Goal: Task Accomplishment & Management: Manage account settings

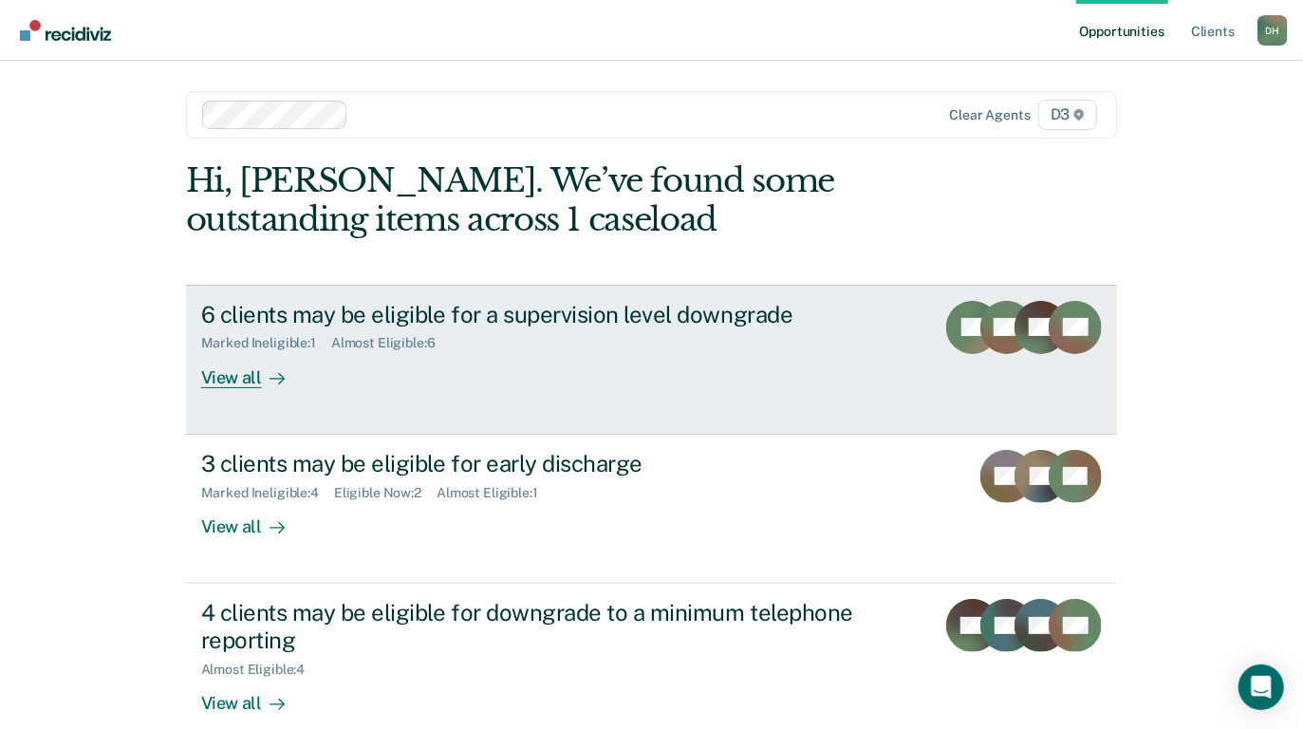
click at [239, 376] on div "View all" at bounding box center [254, 369] width 106 height 37
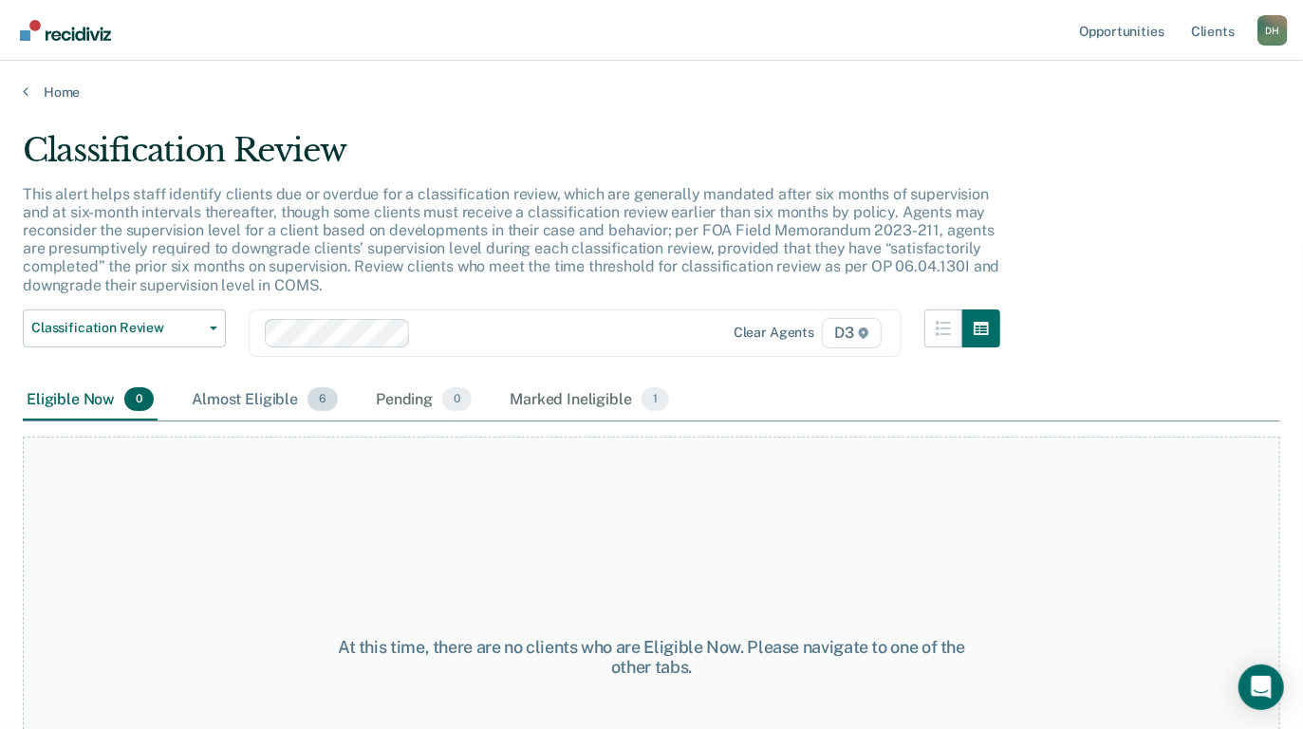
click at [270, 400] on div "Almost Eligible 6" at bounding box center [265, 401] width 154 height 42
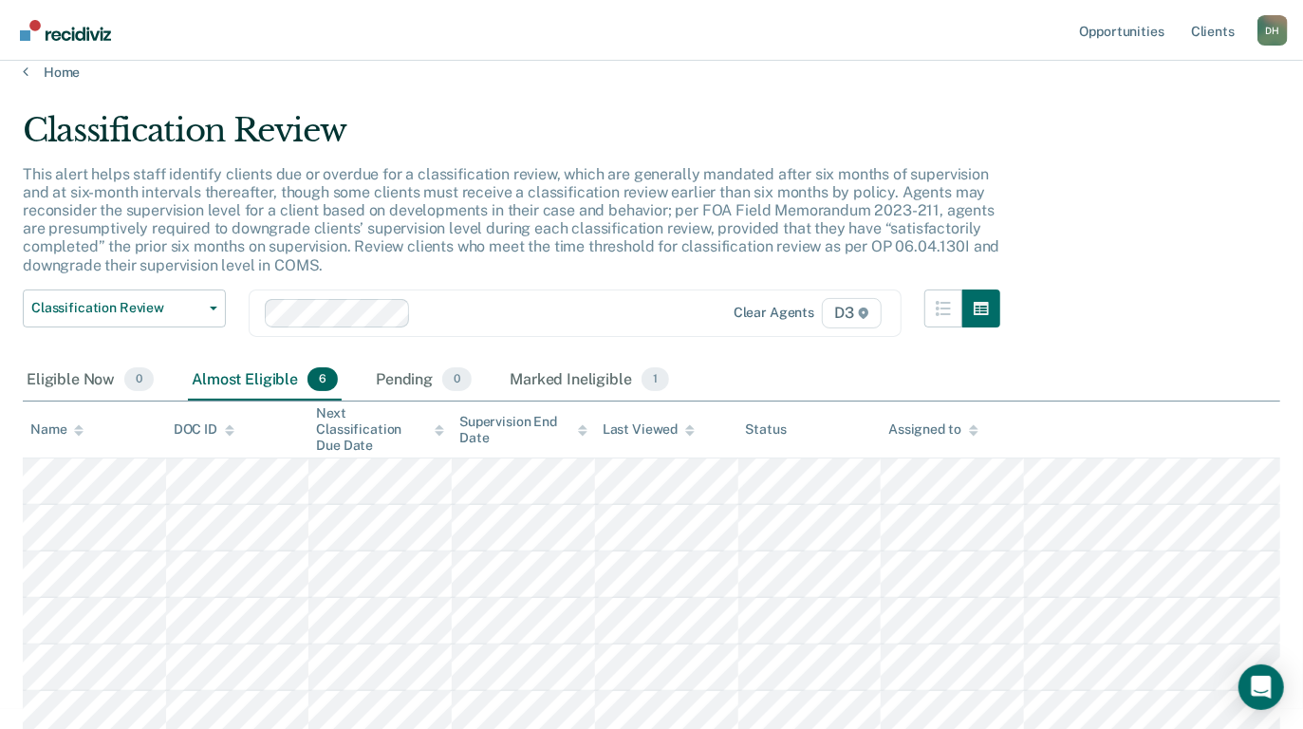
scroll to position [26, 0]
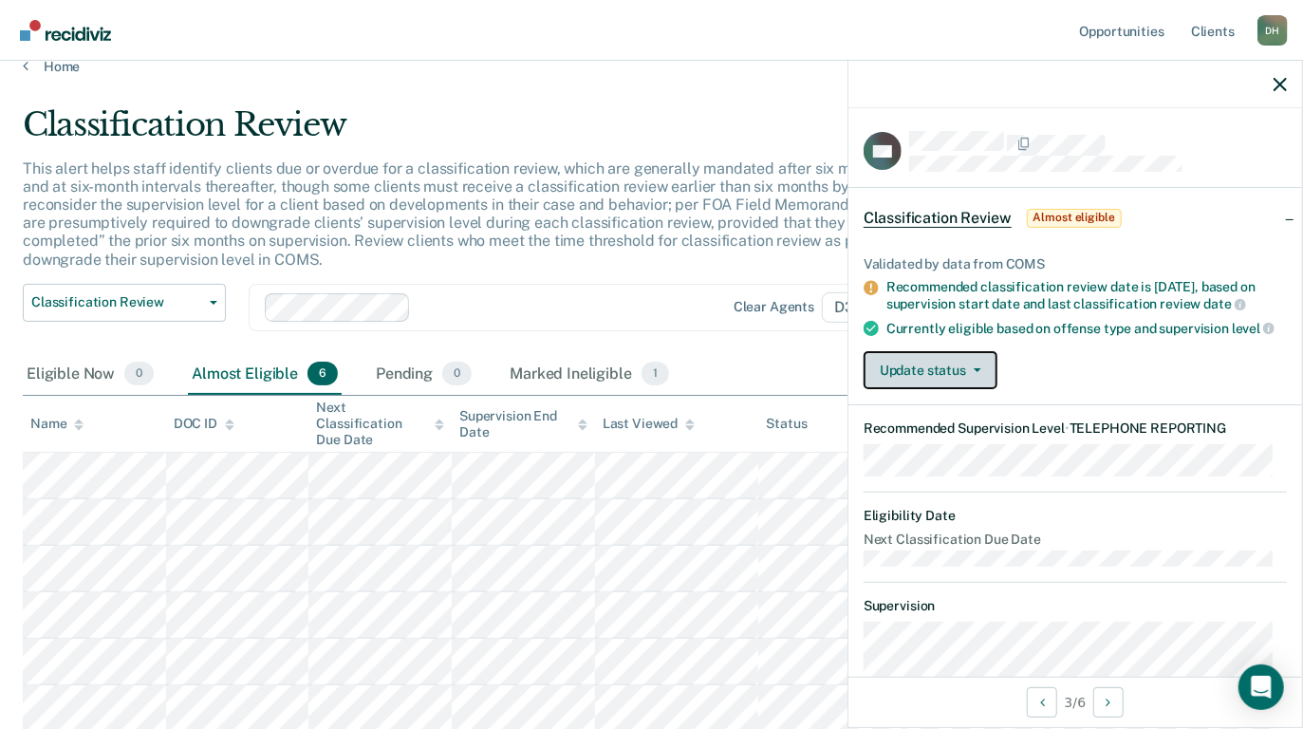
click at [953, 380] on button "Update status" at bounding box center [931, 370] width 134 height 38
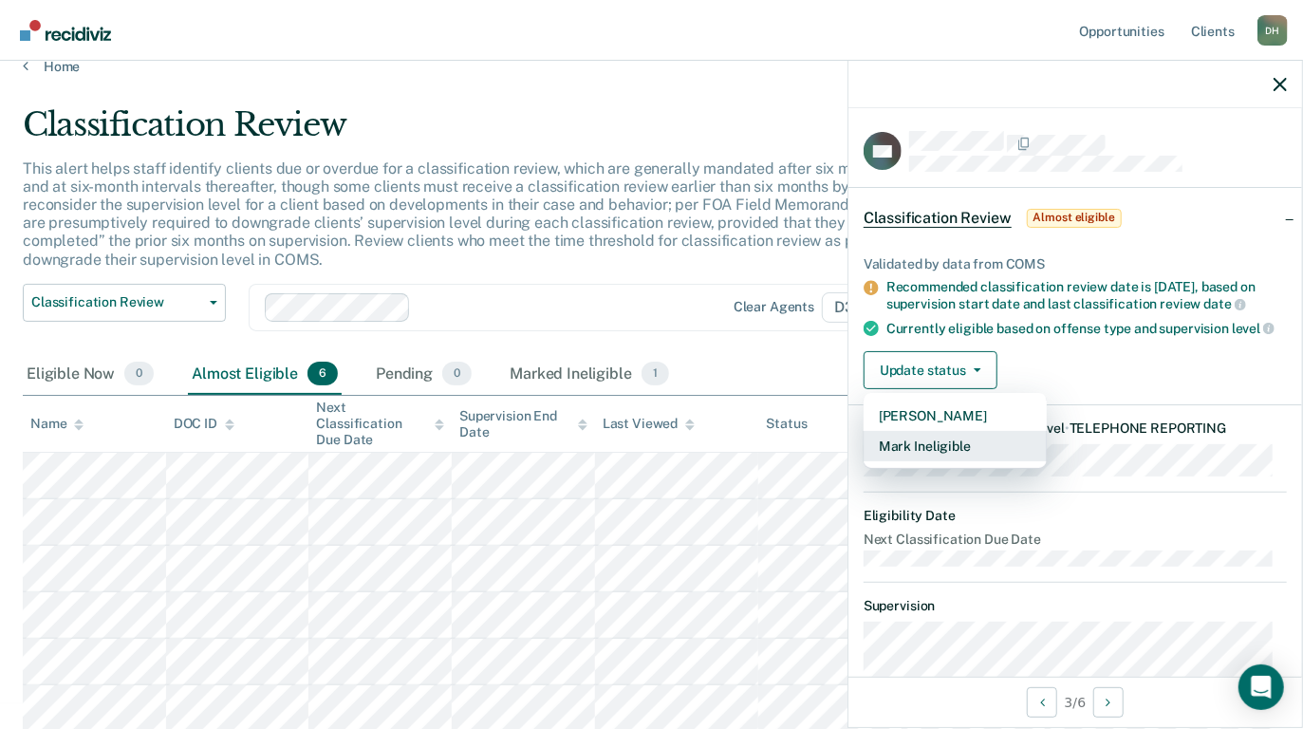
click at [958, 455] on button "Mark Ineligible" at bounding box center [955, 446] width 183 height 30
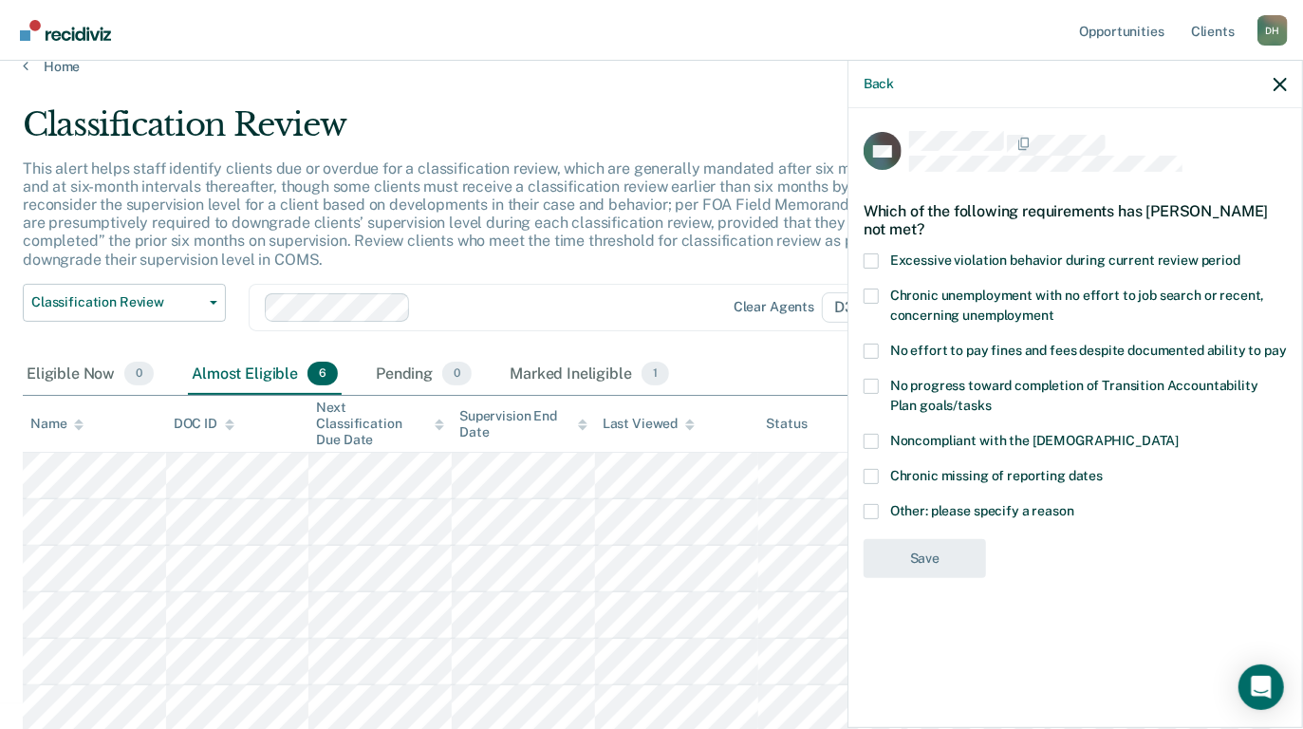
click at [862, 356] on div "CG Which of the following requirements has [PERSON_NAME] not met? Excessive vio…" at bounding box center [1075, 416] width 454 height 616
click at [865, 349] on span at bounding box center [871, 351] width 15 height 15
click at [1287, 344] on input "No effort to pay fines and fees despite documented ability to pay" at bounding box center [1287, 344] width 0 height 0
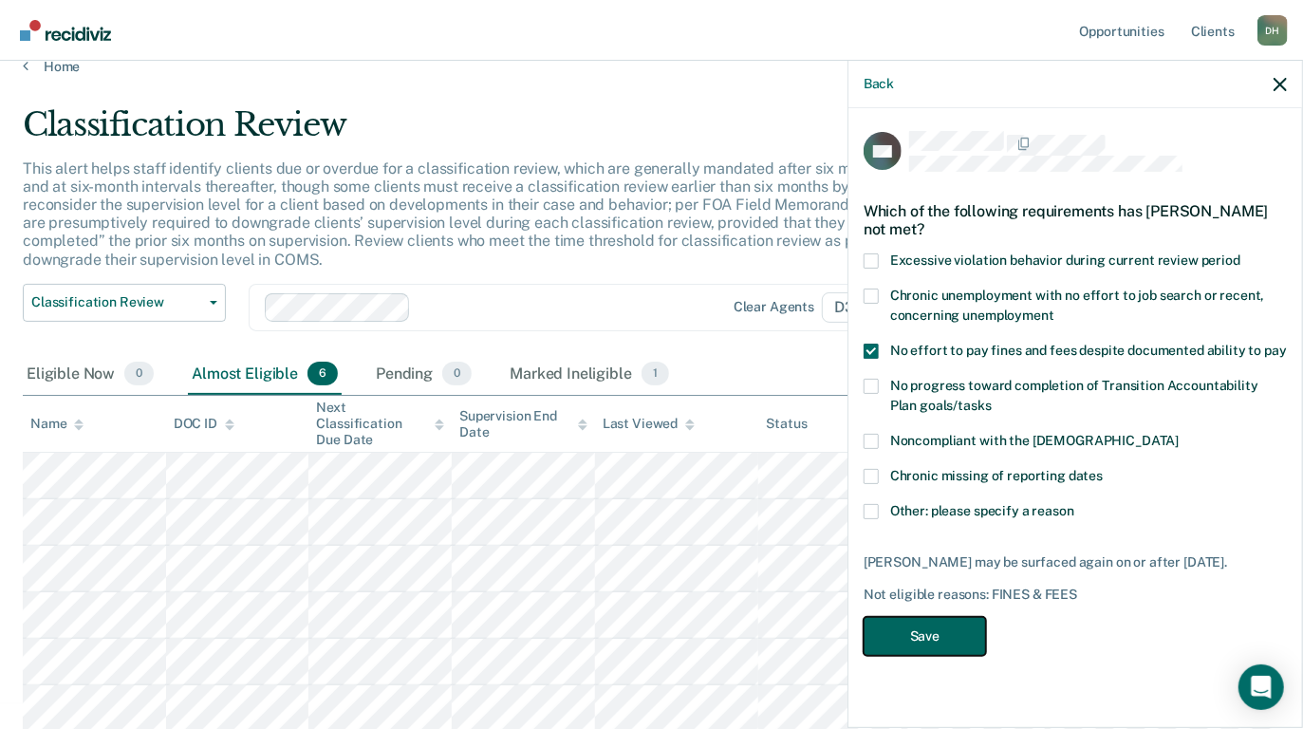
click at [947, 633] on button "Save" at bounding box center [925, 636] width 122 height 39
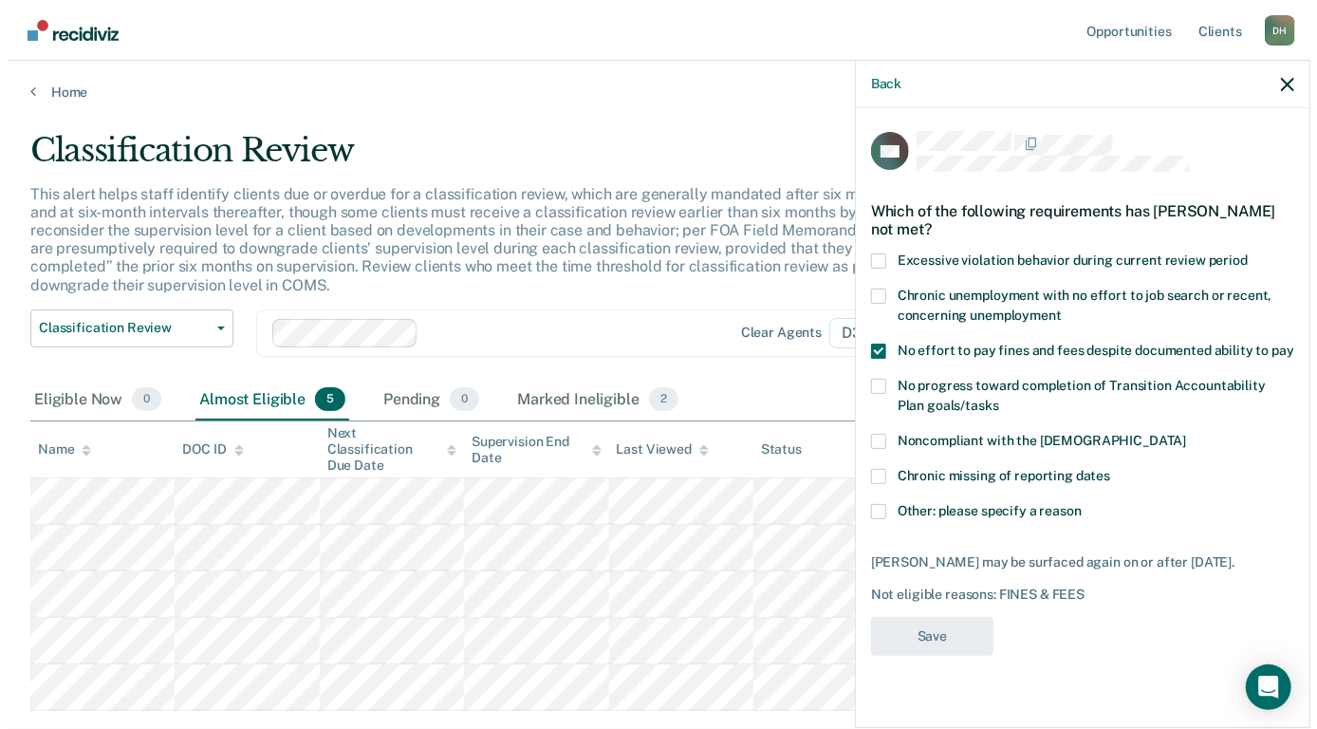
scroll to position [0, 0]
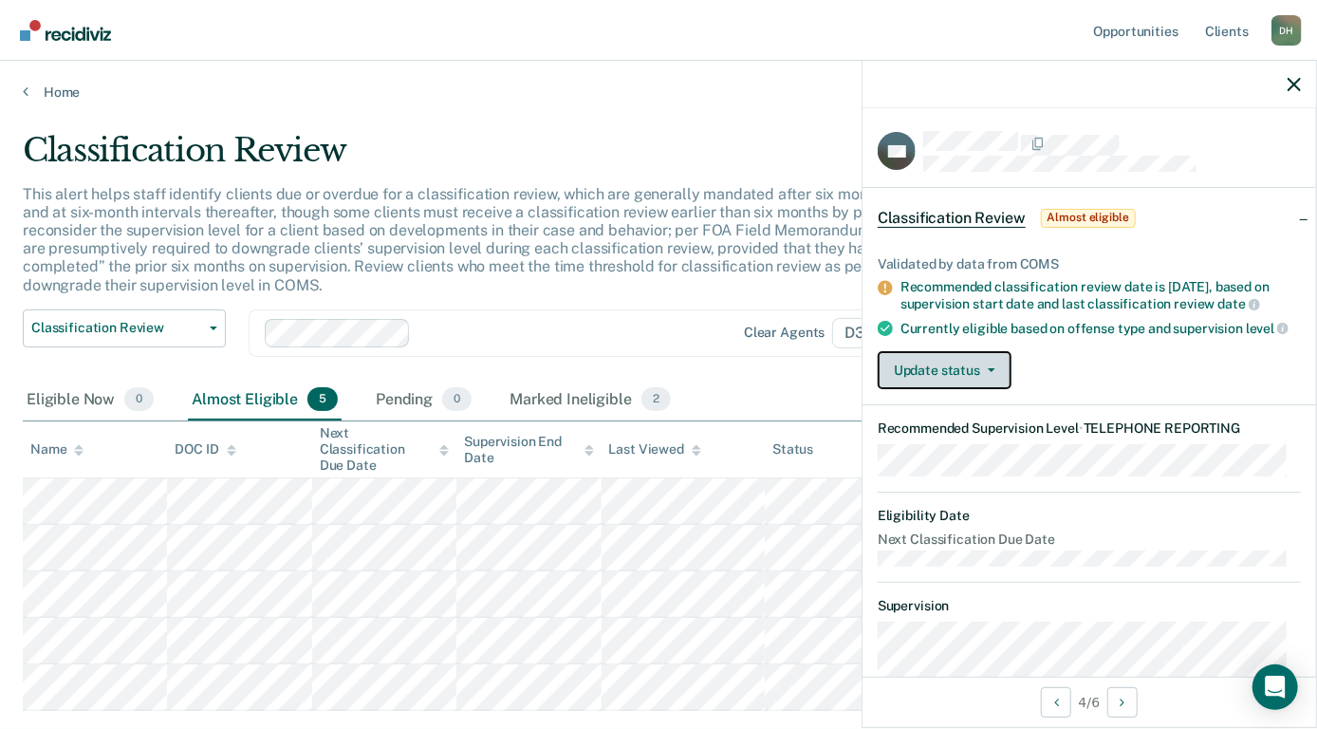
click at [982, 379] on button "Update status" at bounding box center [945, 370] width 134 height 38
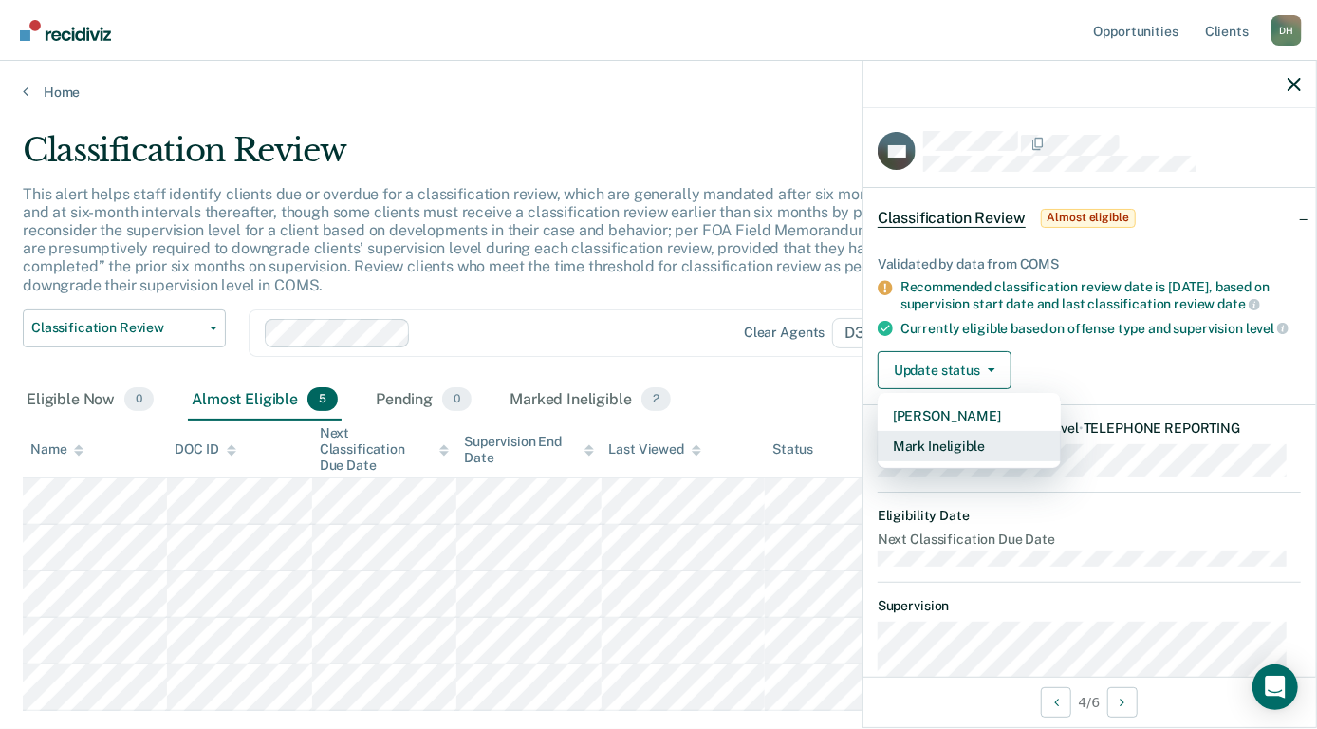
click at [966, 456] on button "Mark Ineligible" at bounding box center [969, 446] width 183 height 30
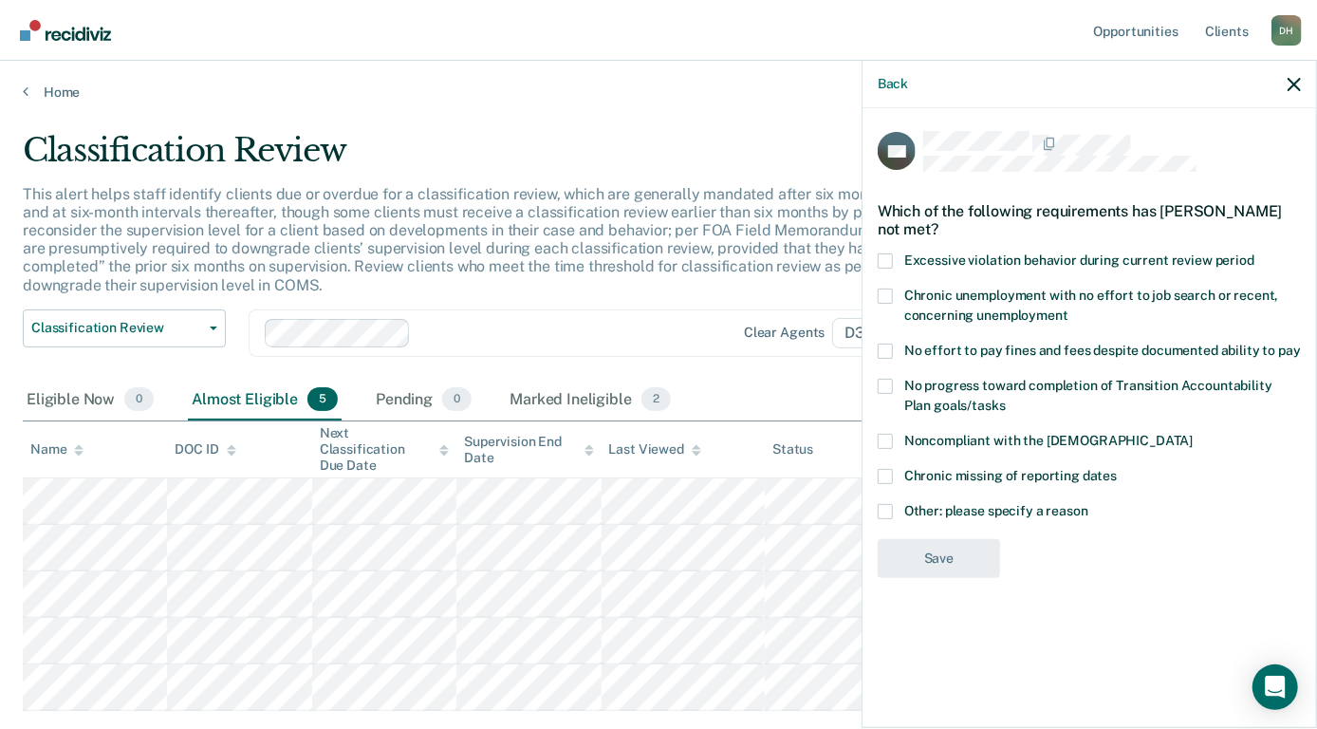
click at [887, 387] on span at bounding box center [885, 386] width 15 height 15
click at [1006, 399] on input "No progress toward completion of Transition Accountability Plan goals/tasks" at bounding box center [1006, 399] width 0 height 0
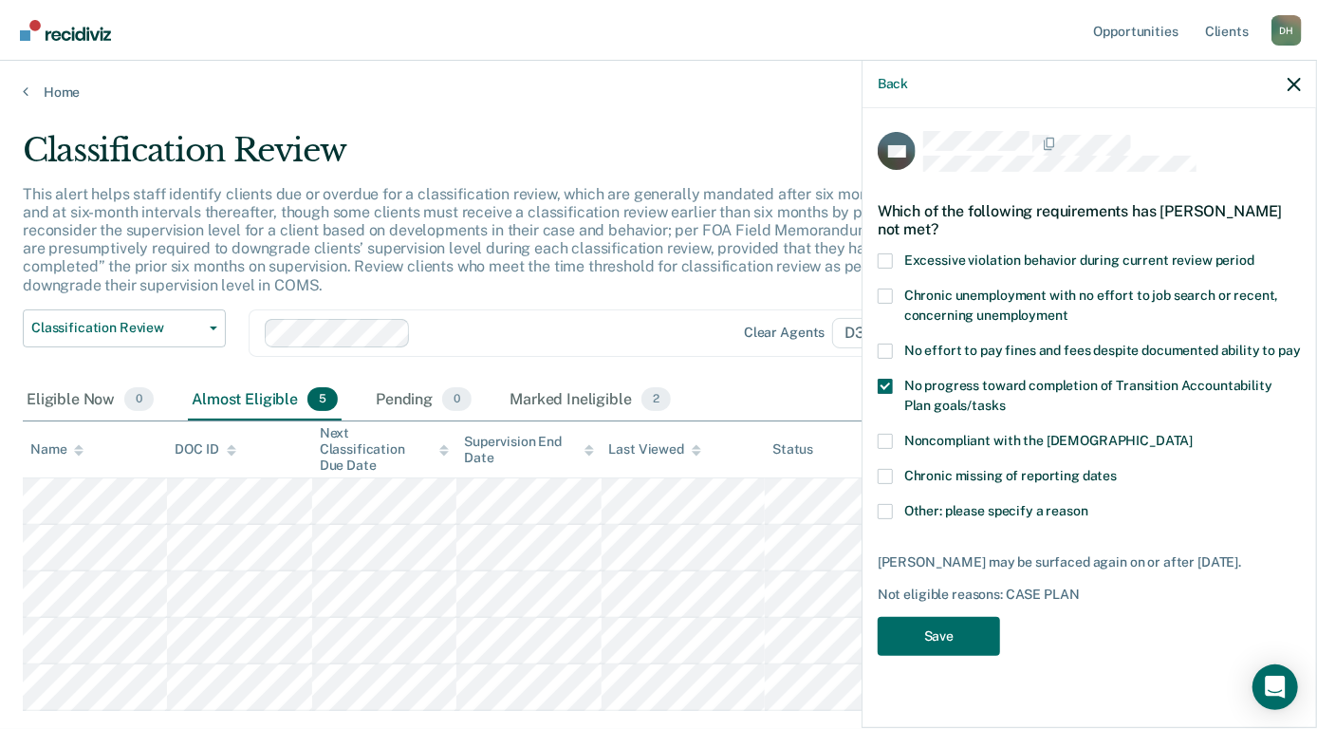
drag, startPoint x: 892, startPoint y: 349, endPoint x: 892, endPoint y: 369, distance: 19.9
click at [892, 351] on span at bounding box center [885, 351] width 15 height 15
click at [1301, 344] on input "No effort to pay fines and fees despite documented ability to pay" at bounding box center [1301, 344] width 0 height 0
click at [889, 379] on span at bounding box center [885, 386] width 15 height 15
click at [1006, 399] on input "No progress toward completion of Transition Accountability Plan goals/tasks" at bounding box center [1006, 399] width 0 height 0
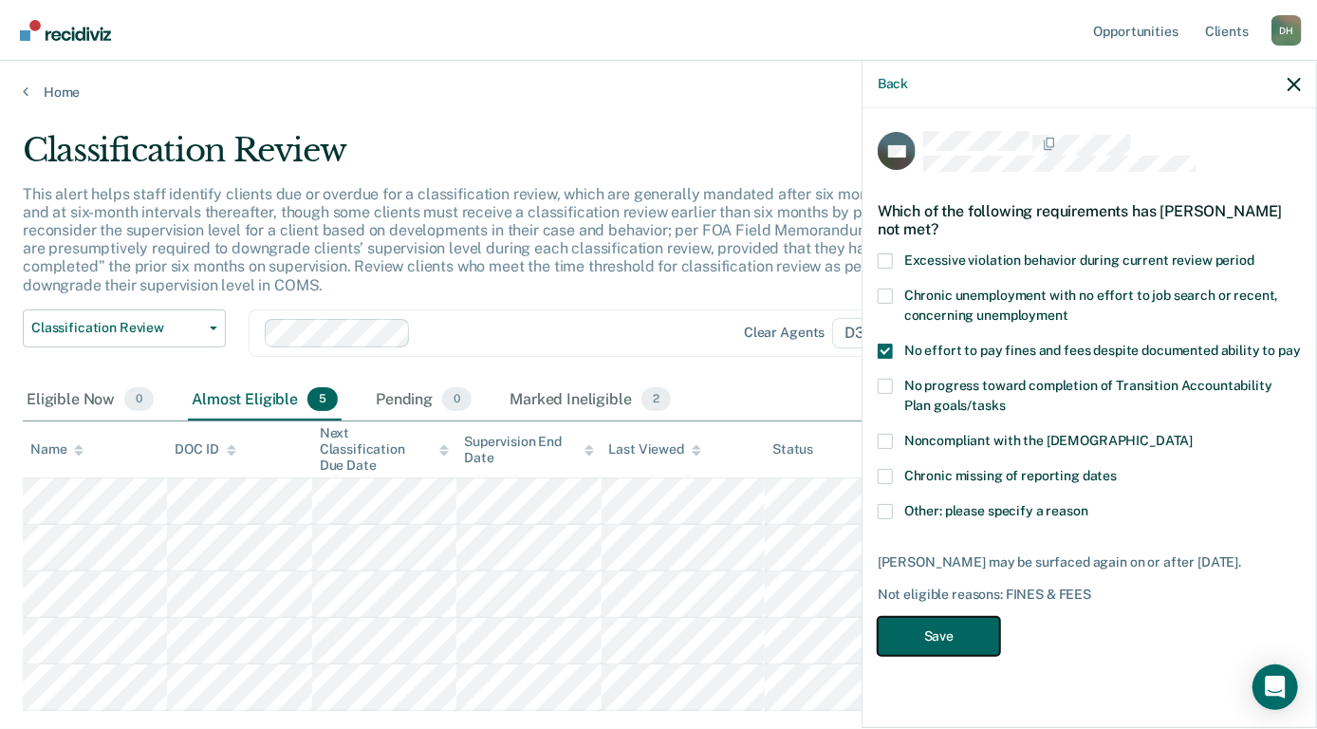
click at [958, 639] on button "Save" at bounding box center [939, 636] width 122 height 39
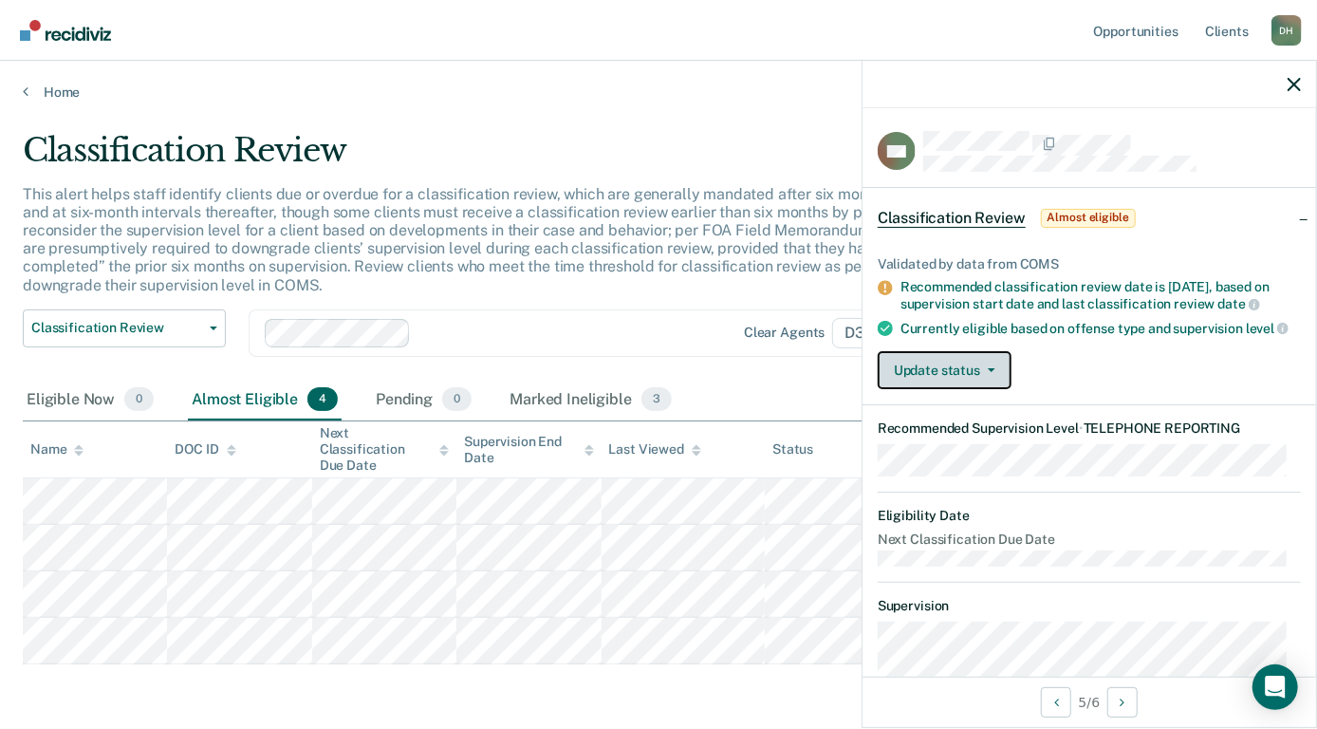
click at [969, 382] on button "Update status" at bounding box center [945, 370] width 134 height 38
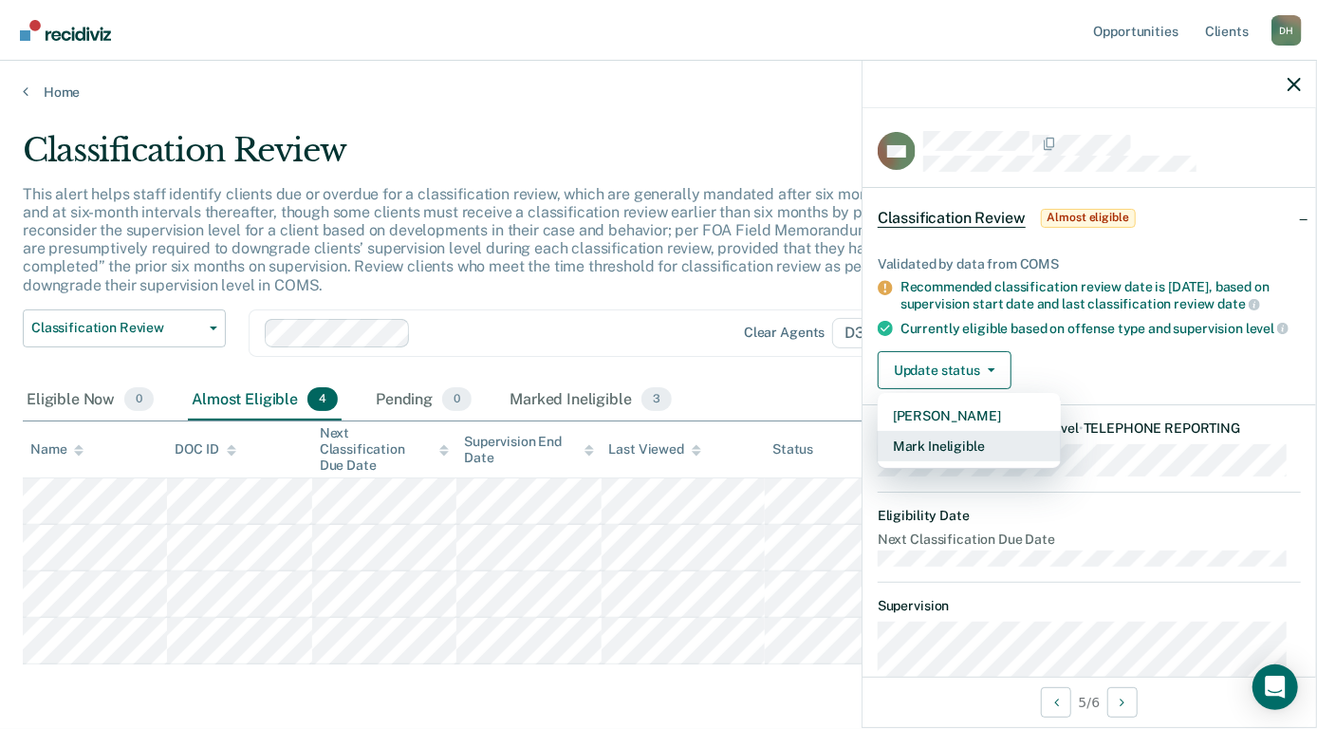
click at [954, 458] on button "Mark Ineligible" at bounding box center [969, 446] width 183 height 30
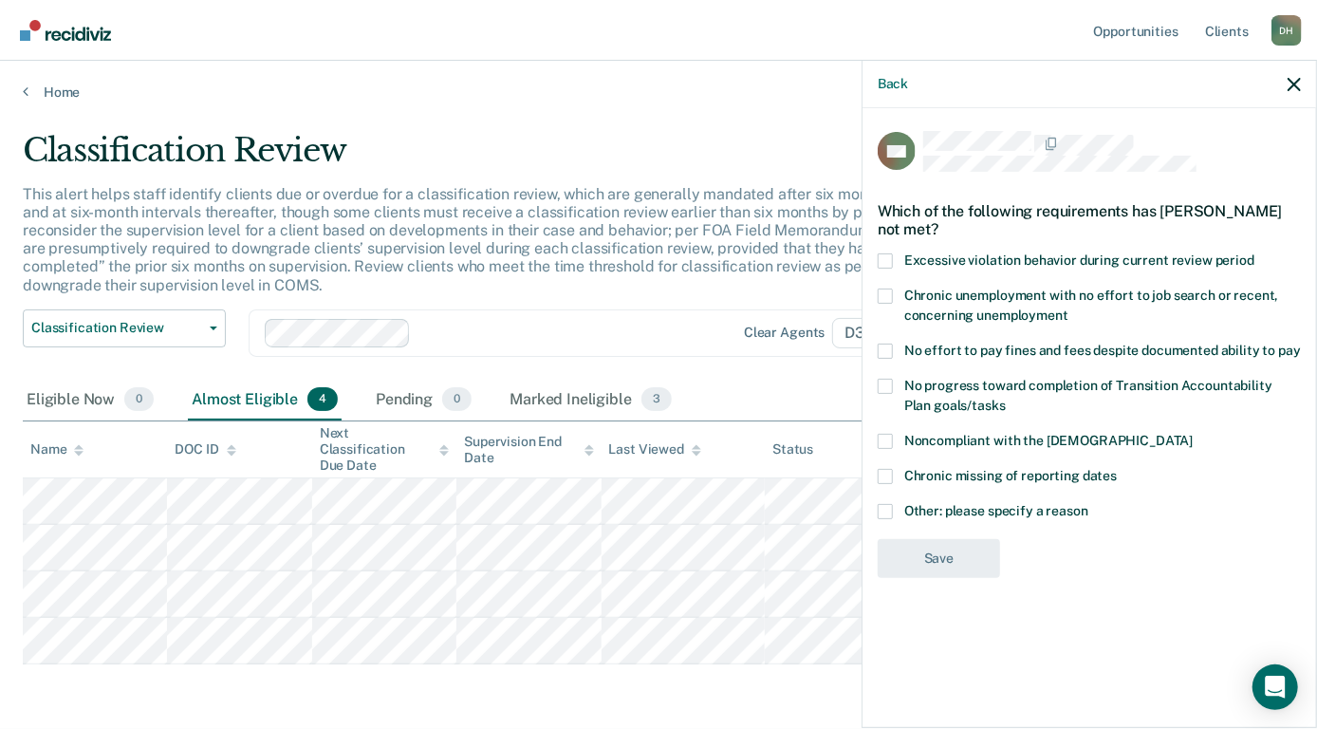
click at [883, 507] on span at bounding box center [885, 511] width 15 height 15
click at [1089, 504] on input "Other: please specify a reason" at bounding box center [1089, 504] width 0 height 0
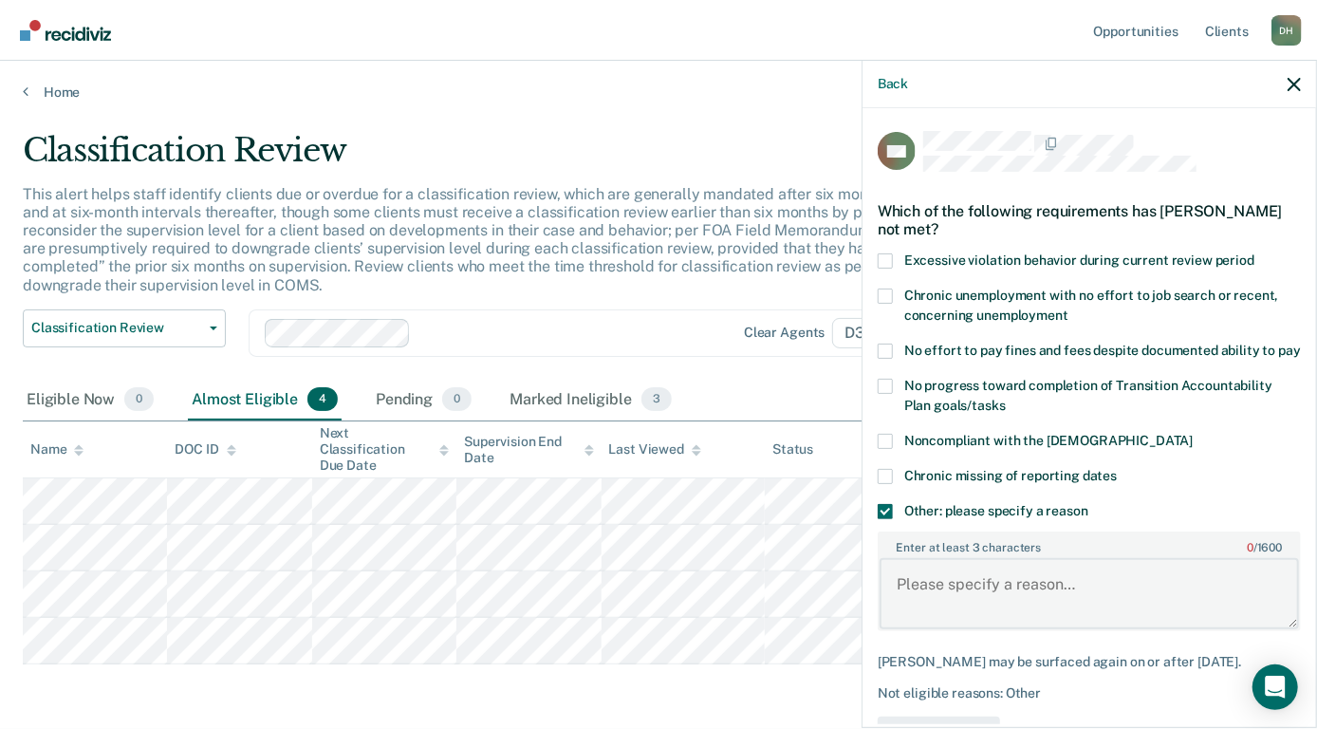
click at [1025, 609] on textarea "Enter at least 3 characters 0 / 1600" at bounding box center [1089, 593] width 419 height 70
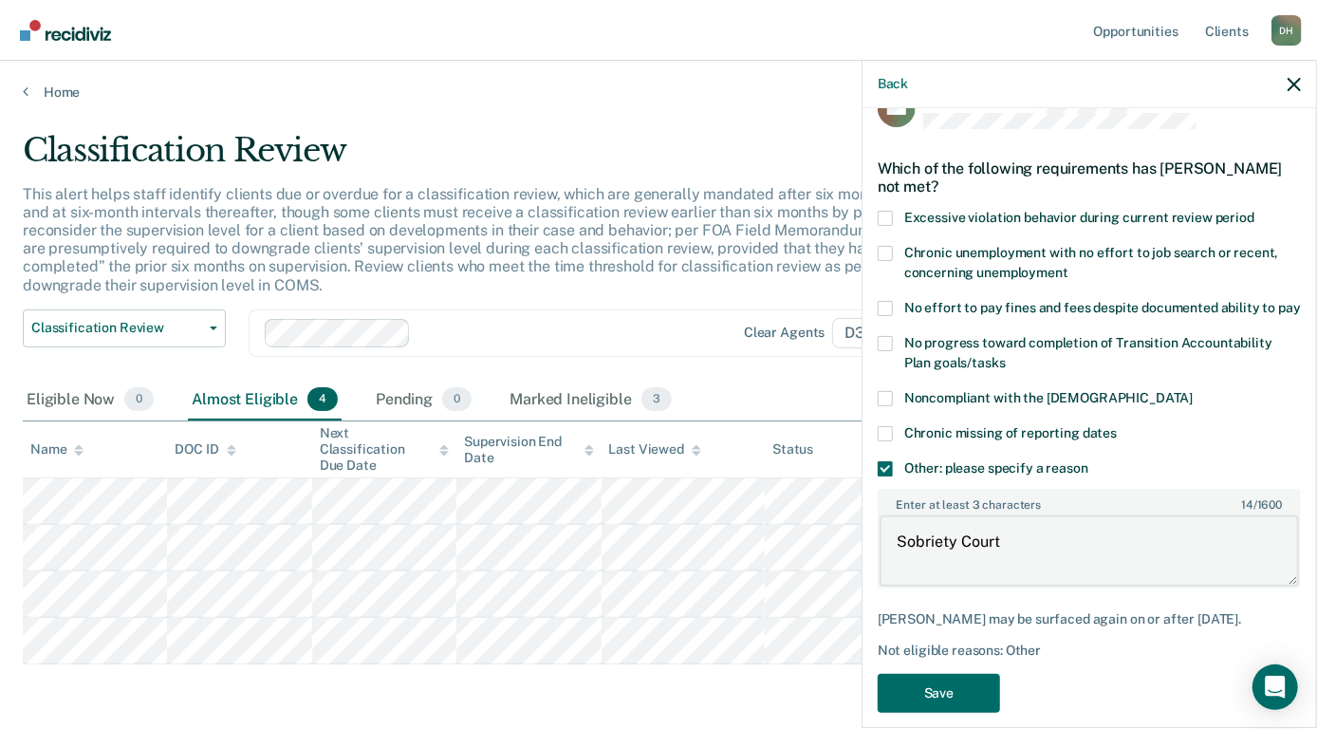
scroll to position [81, 0]
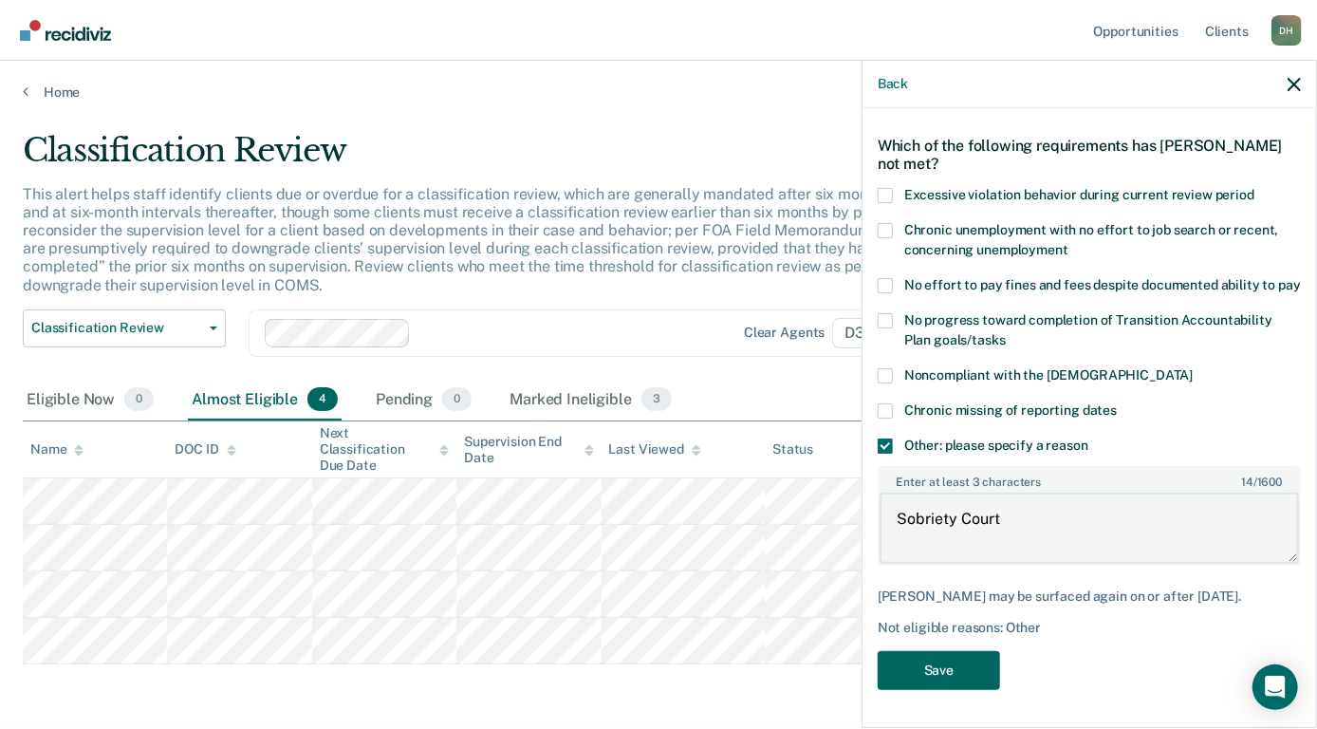
type textarea "Sobriety Court"
click at [970, 677] on button "Save" at bounding box center [939, 670] width 122 height 39
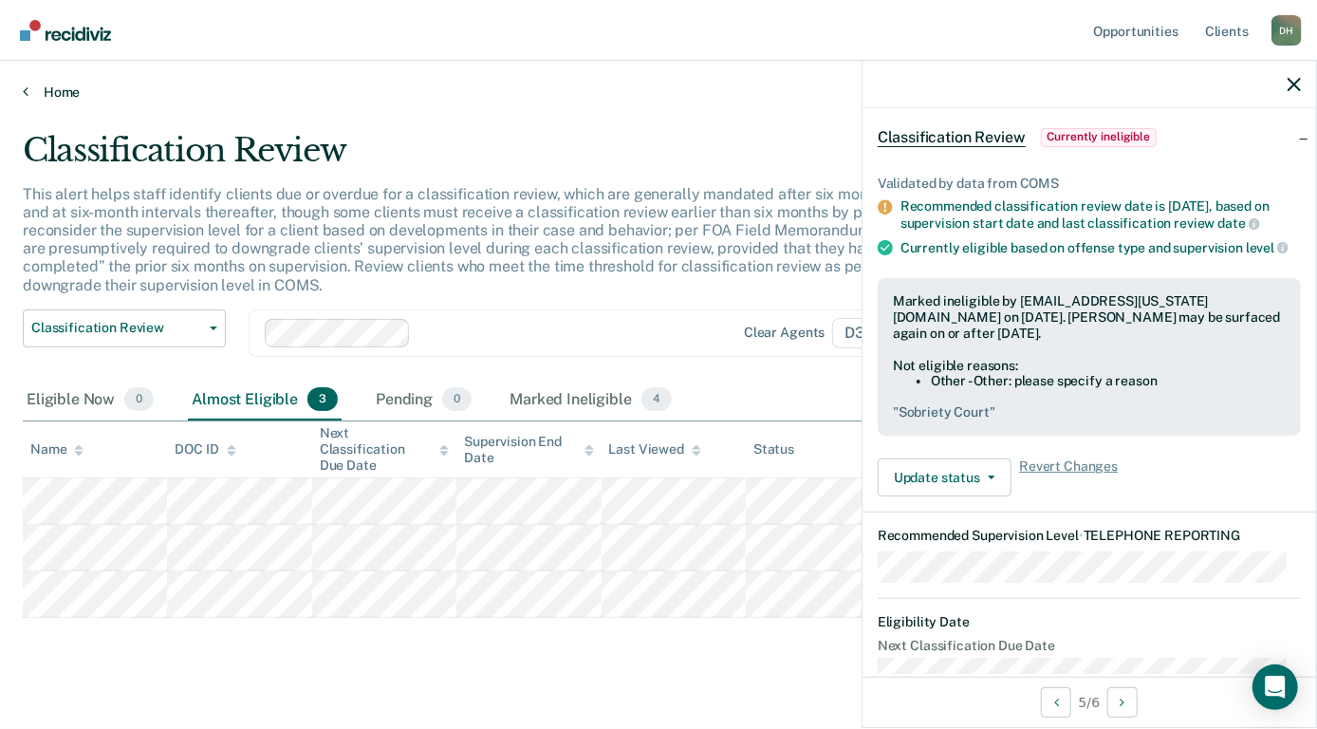
click at [55, 88] on link "Home" at bounding box center [659, 92] width 1272 height 17
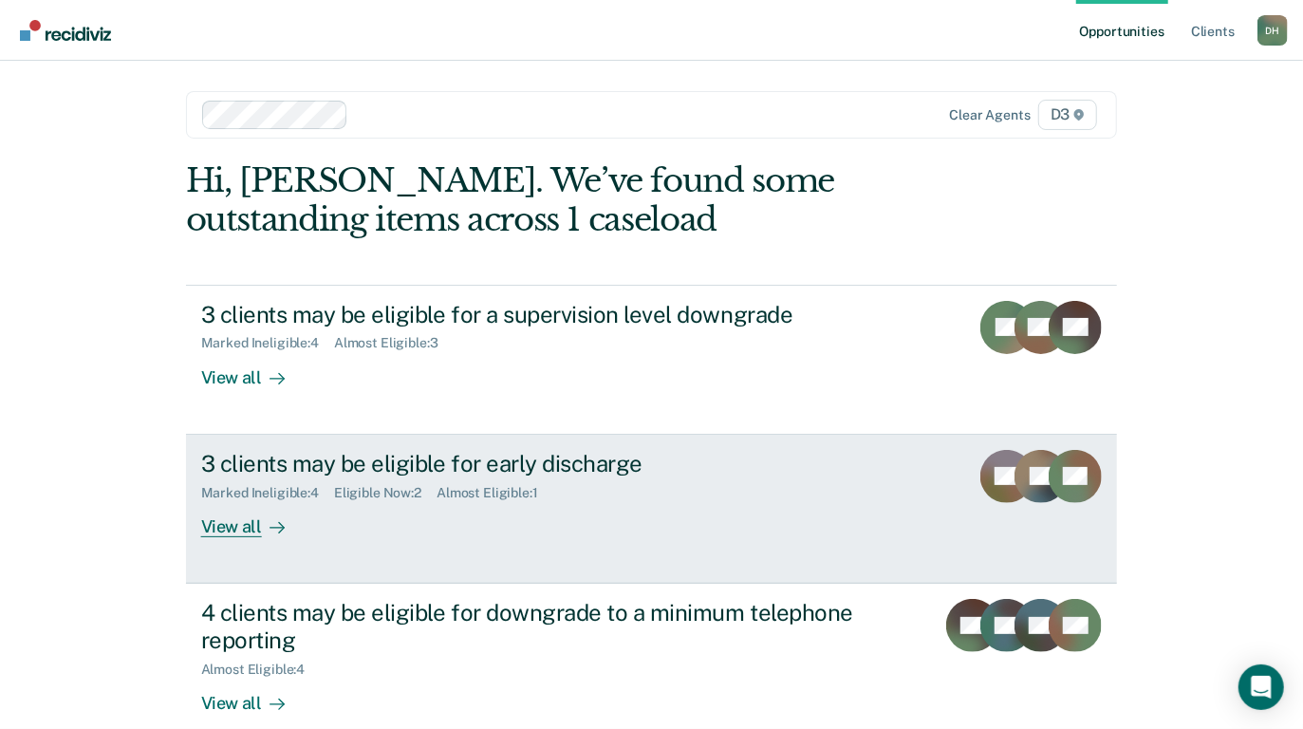
click at [240, 522] on div "View all" at bounding box center [254, 518] width 106 height 37
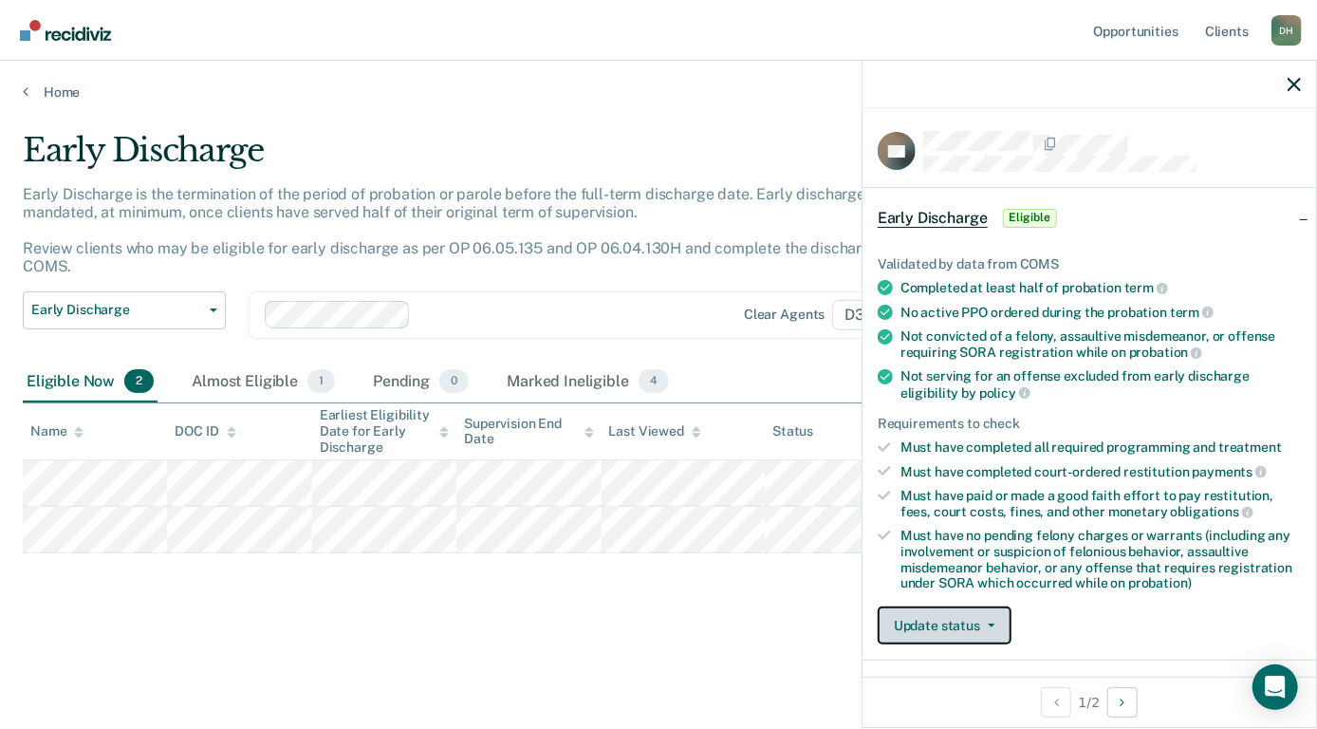
click at [993, 623] on icon "button" at bounding box center [992, 625] width 8 height 4
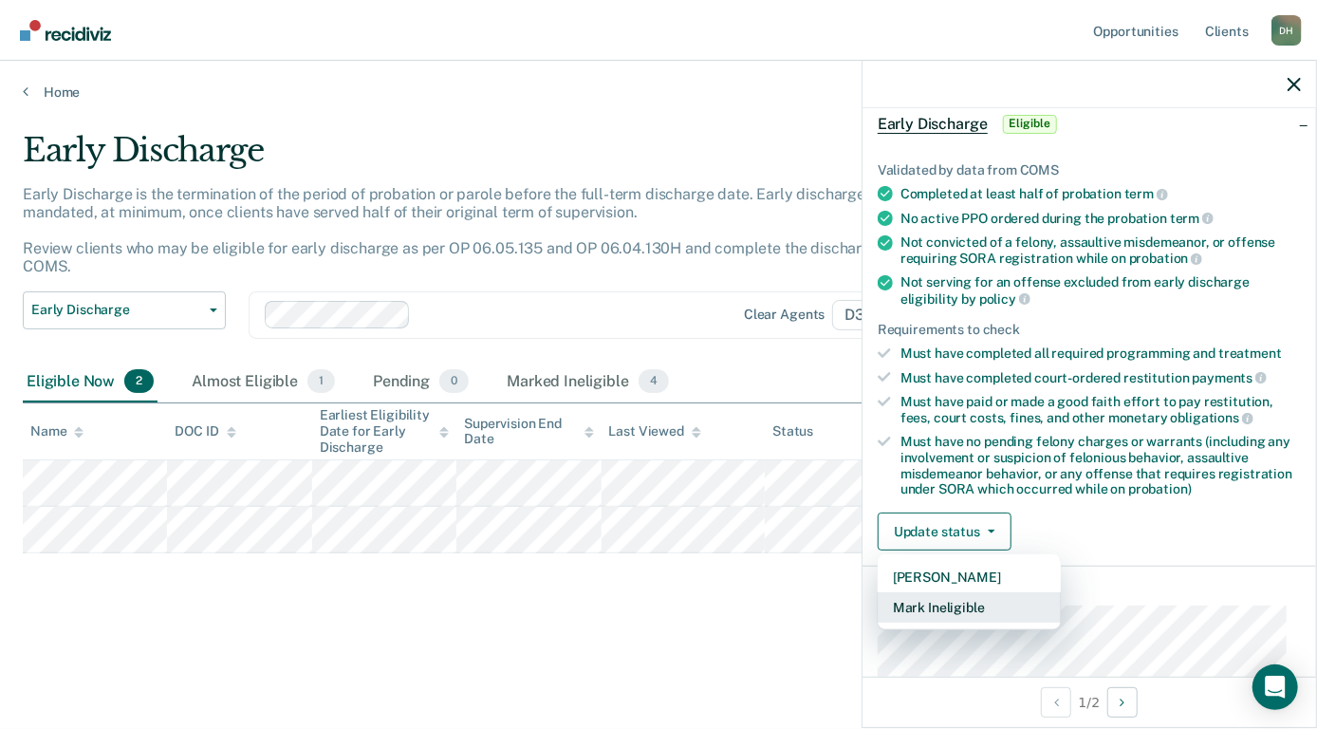
click at [977, 598] on button "Mark Ineligible" at bounding box center [969, 607] width 183 height 30
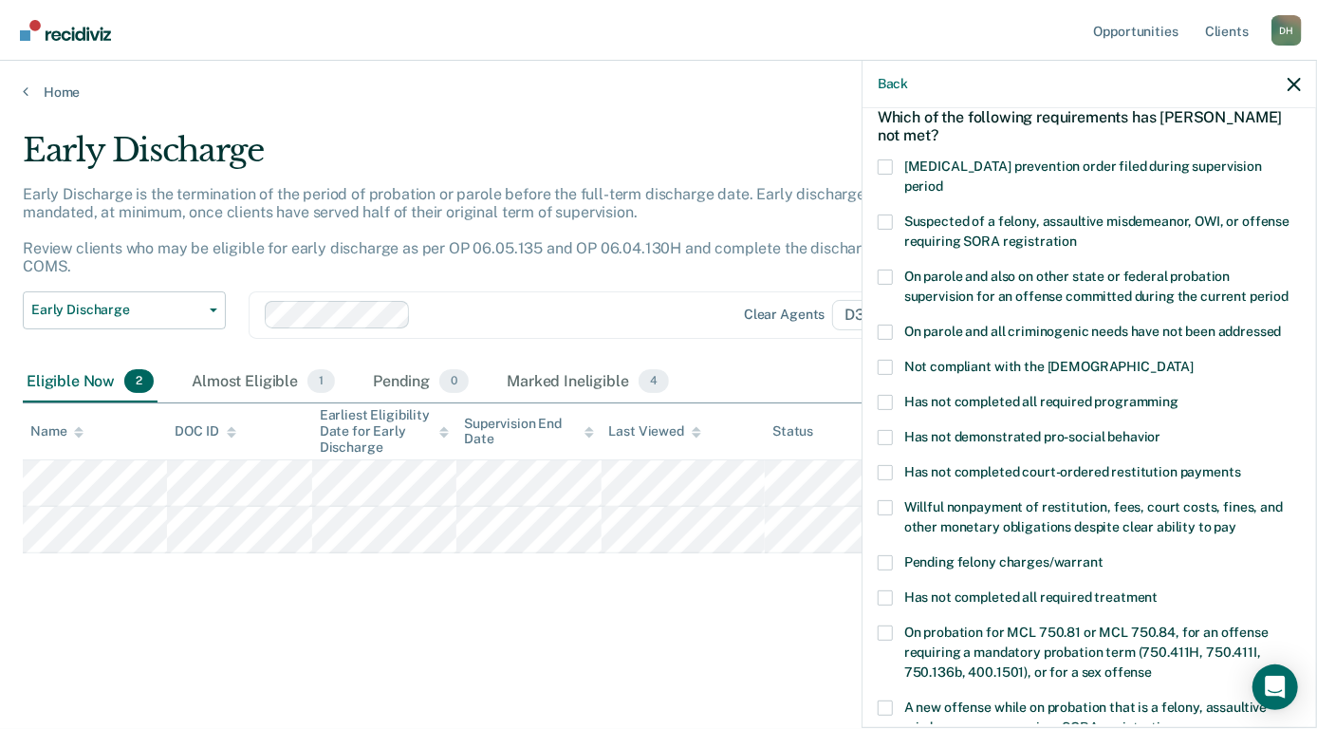
click at [887, 500] on span at bounding box center [885, 507] width 15 height 15
click at [1237, 520] on input "Willful nonpayment of restitution, fees, court costs, fines, and other monetary…" at bounding box center [1237, 520] width 0 height 0
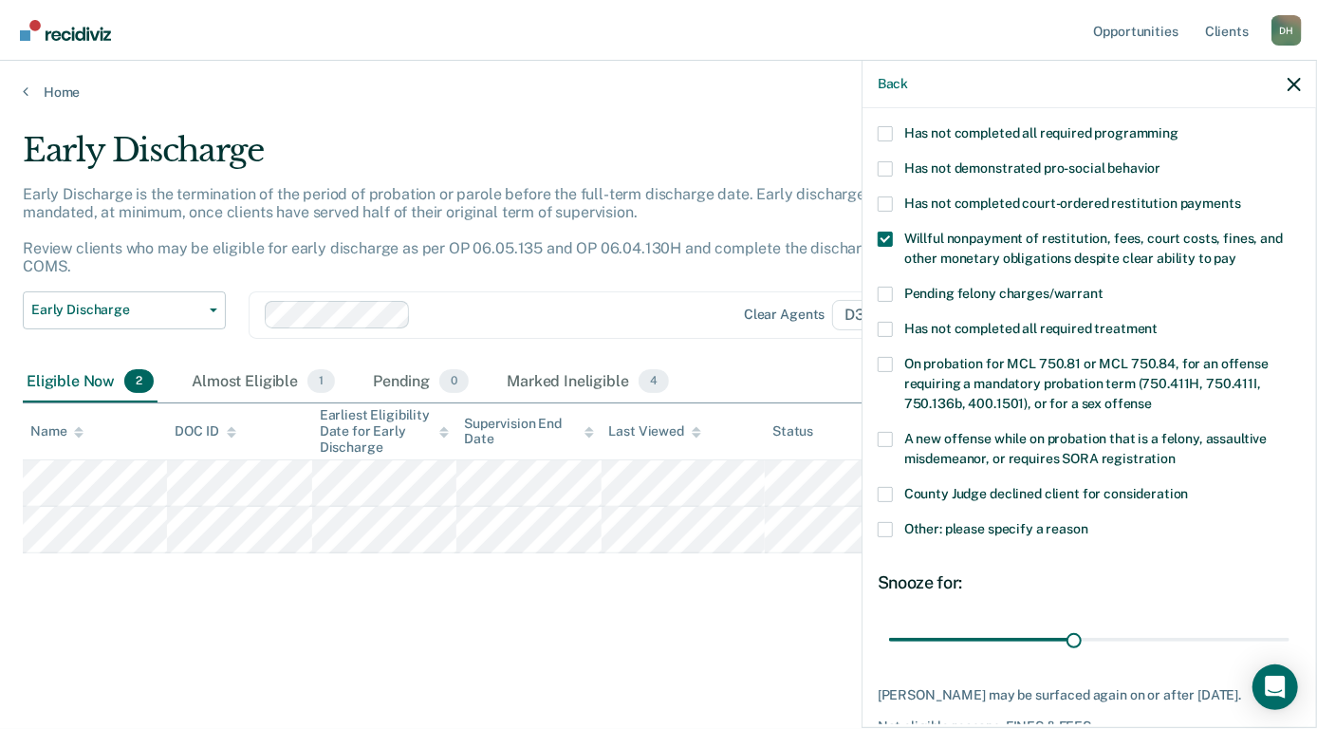
scroll to position [379, 0]
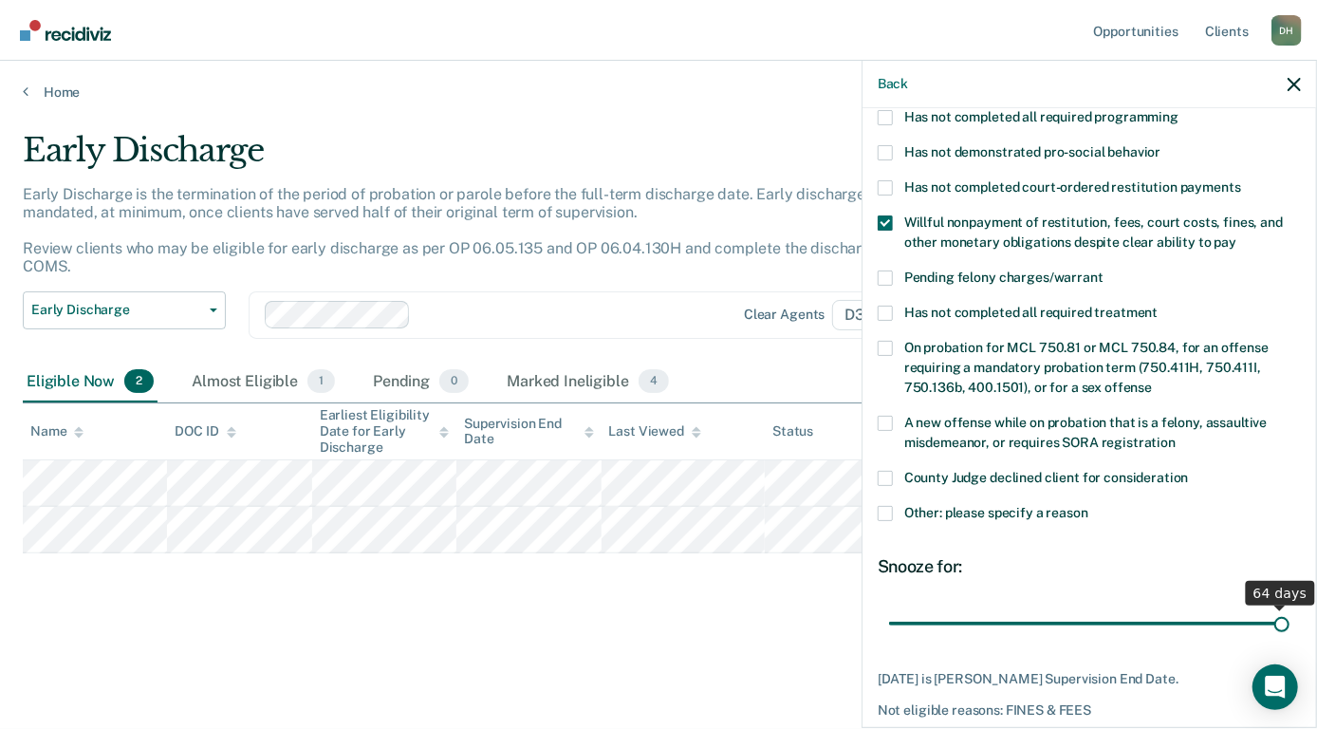
drag, startPoint x: 1073, startPoint y: 598, endPoint x: 1321, endPoint y: 648, distance: 252.7
type input "64"
click at [1290, 641] on input "range" at bounding box center [1089, 623] width 400 height 33
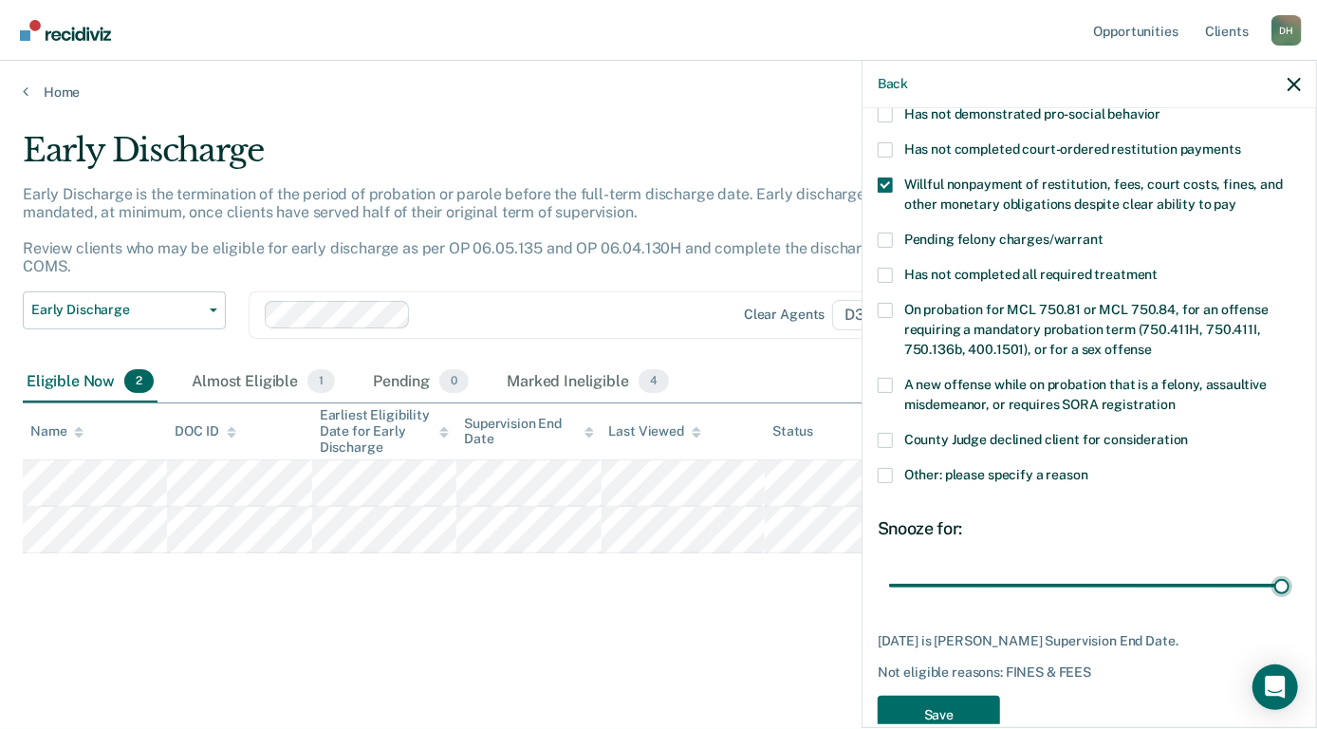
scroll to position [437, 0]
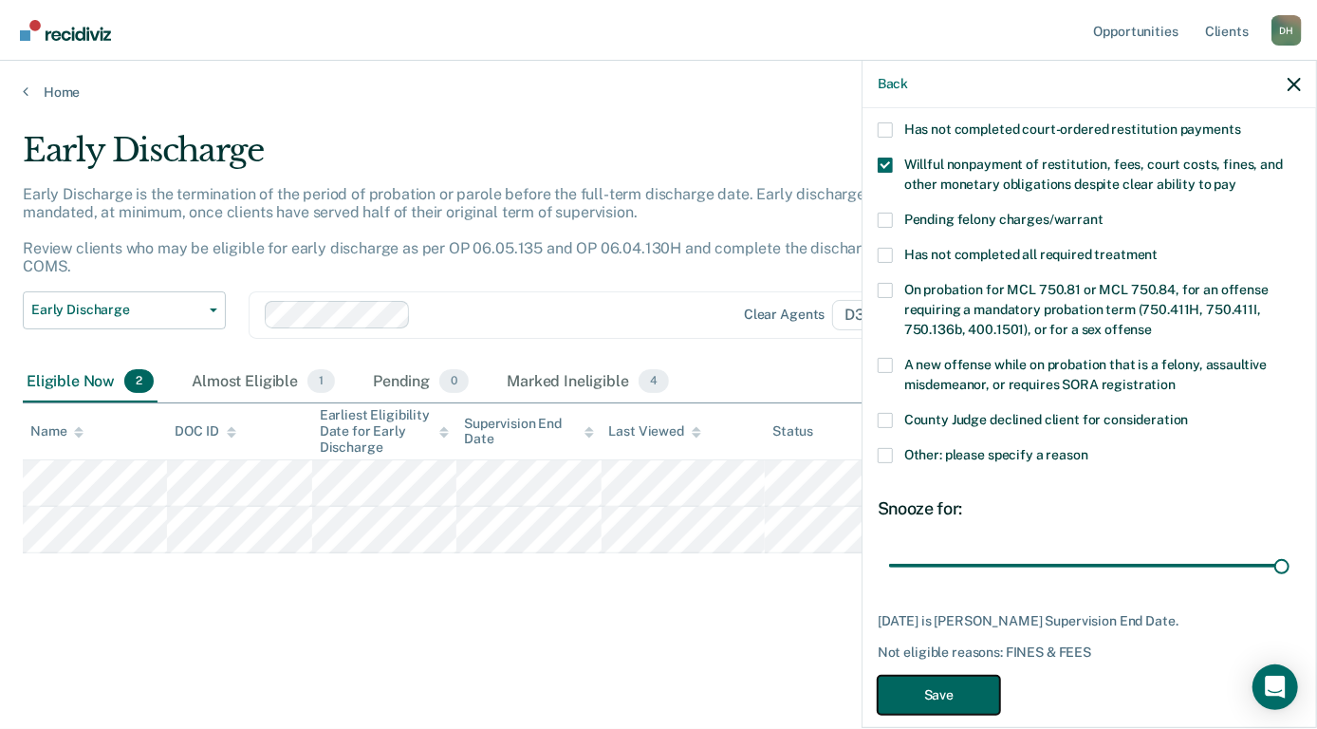
click at [968, 676] on button "Save" at bounding box center [939, 695] width 122 height 39
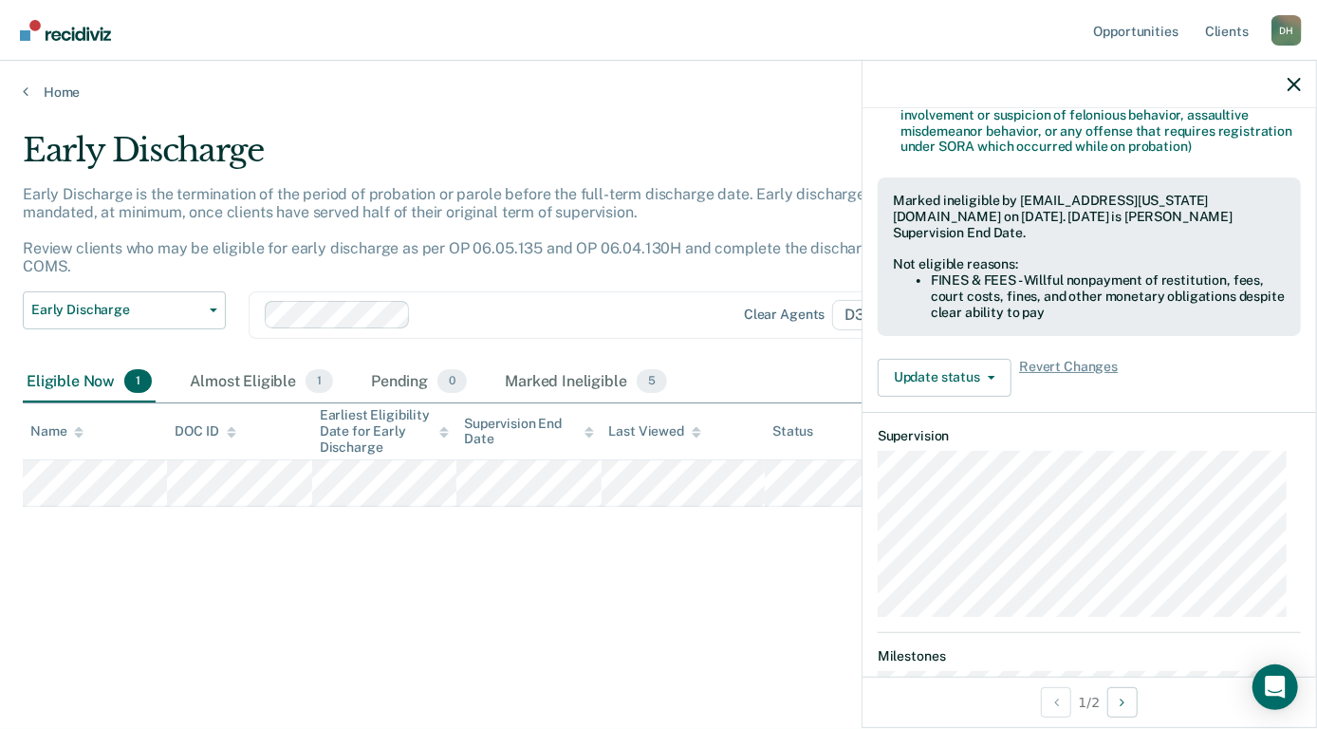
scroll to position [399, 0]
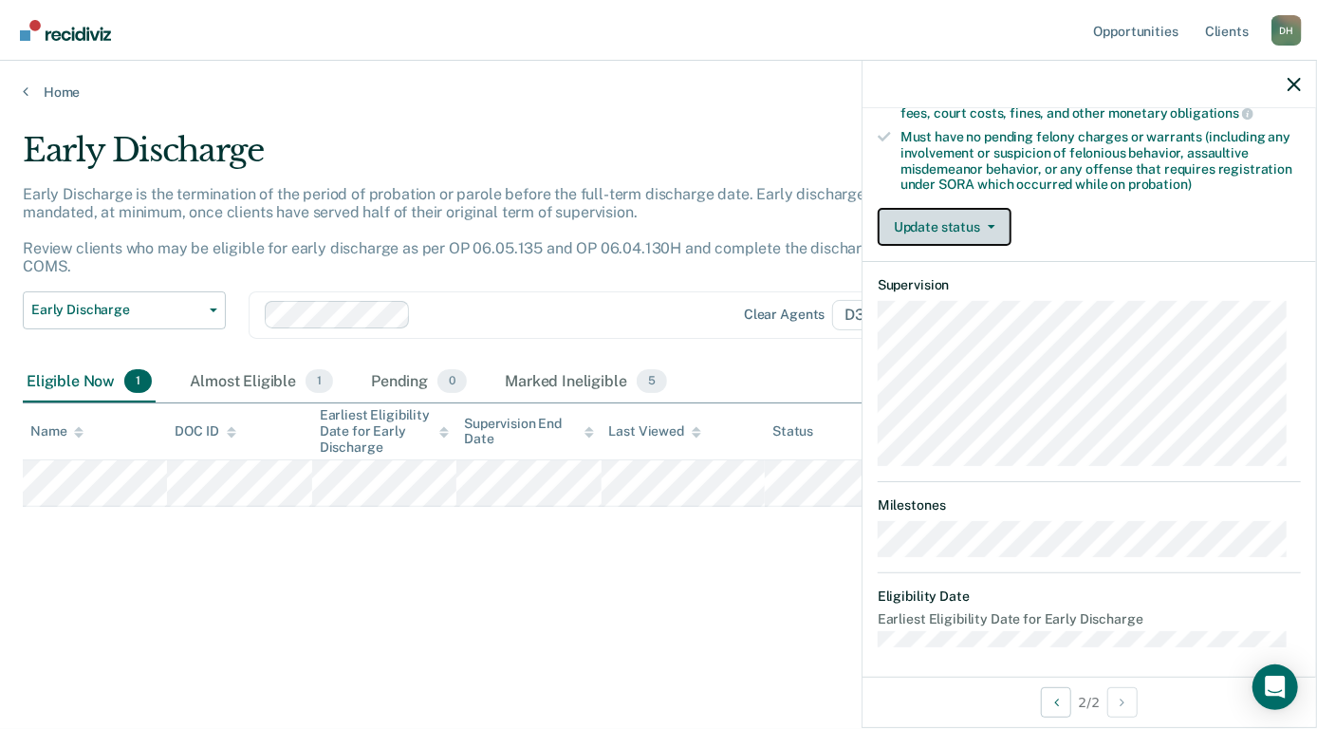
click at [965, 217] on button "Update status" at bounding box center [945, 227] width 134 height 38
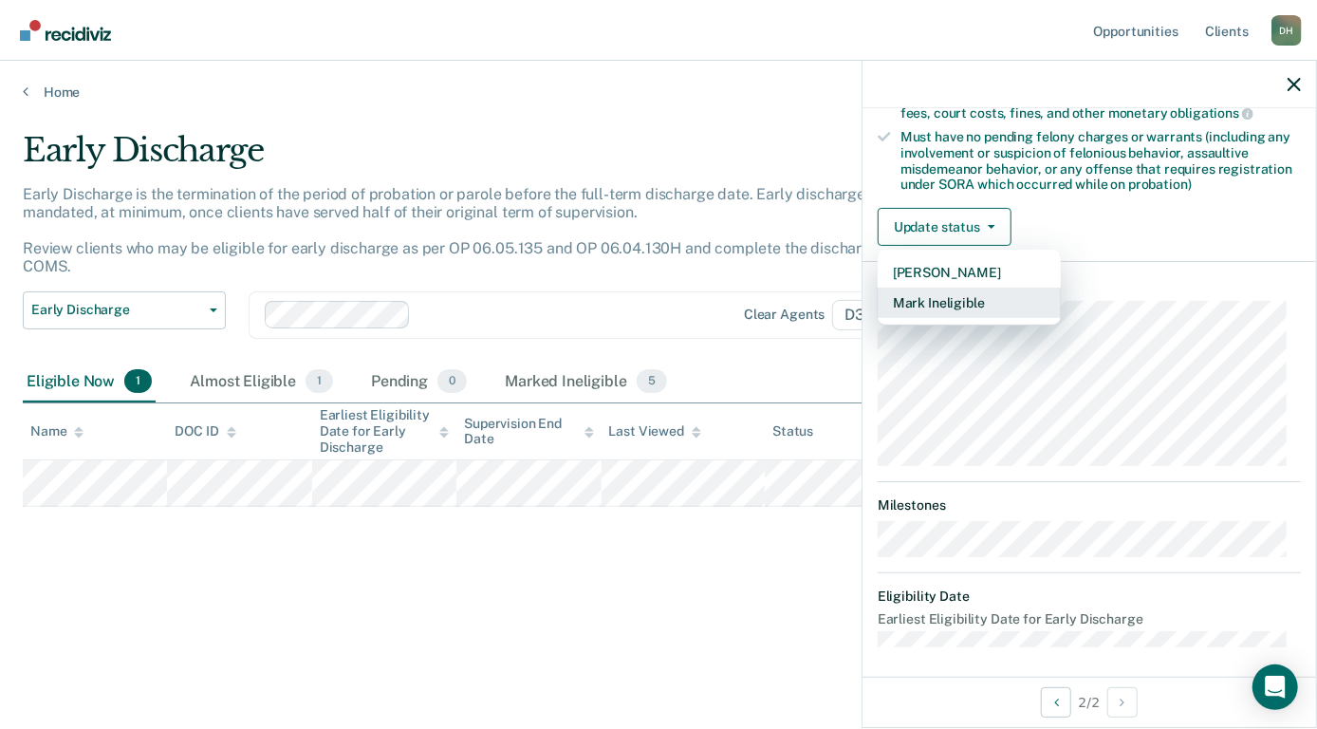
click at [965, 293] on button "Mark Ineligible" at bounding box center [969, 303] width 183 height 30
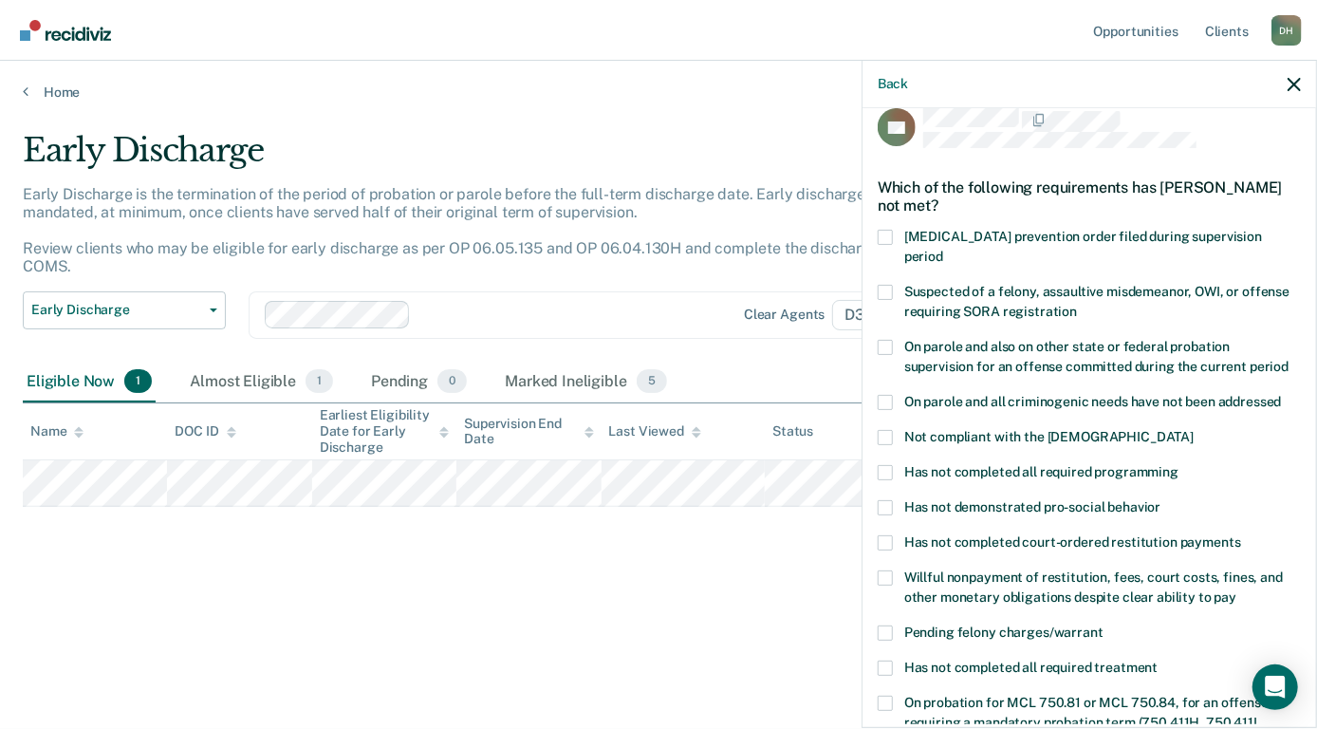
scroll to position [19, 0]
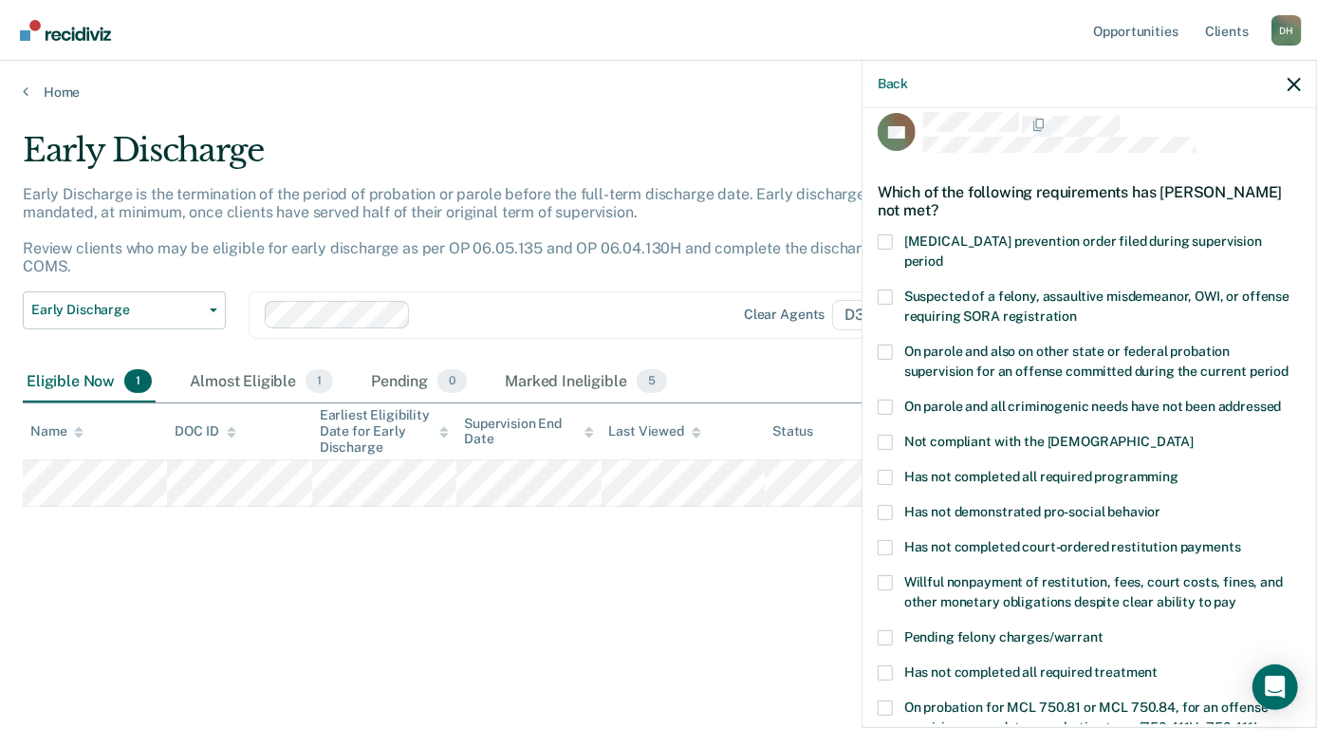
click at [887, 470] on span at bounding box center [885, 477] width 15 height 15
click at [1179, 470] on input "Has not completed all required programming" at bounding box center [1179, 470] width 0 height 0
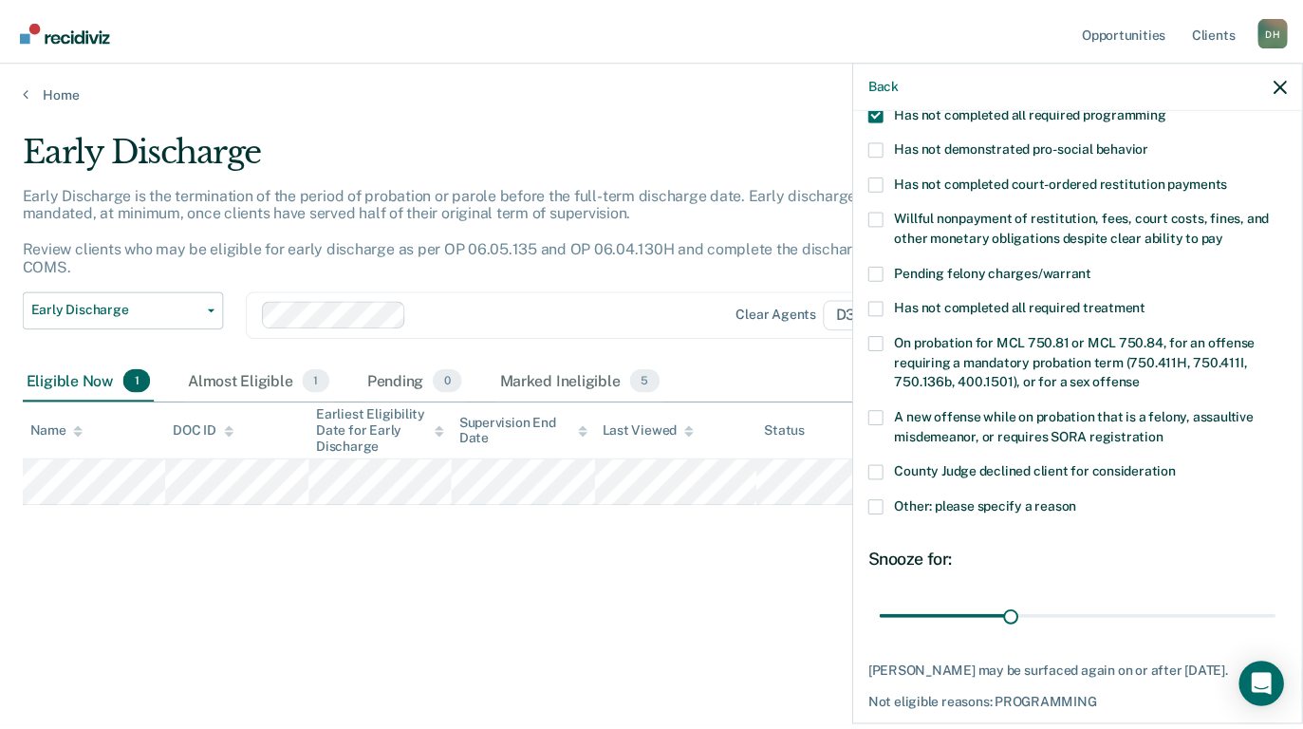
scroll to position [437, 0]
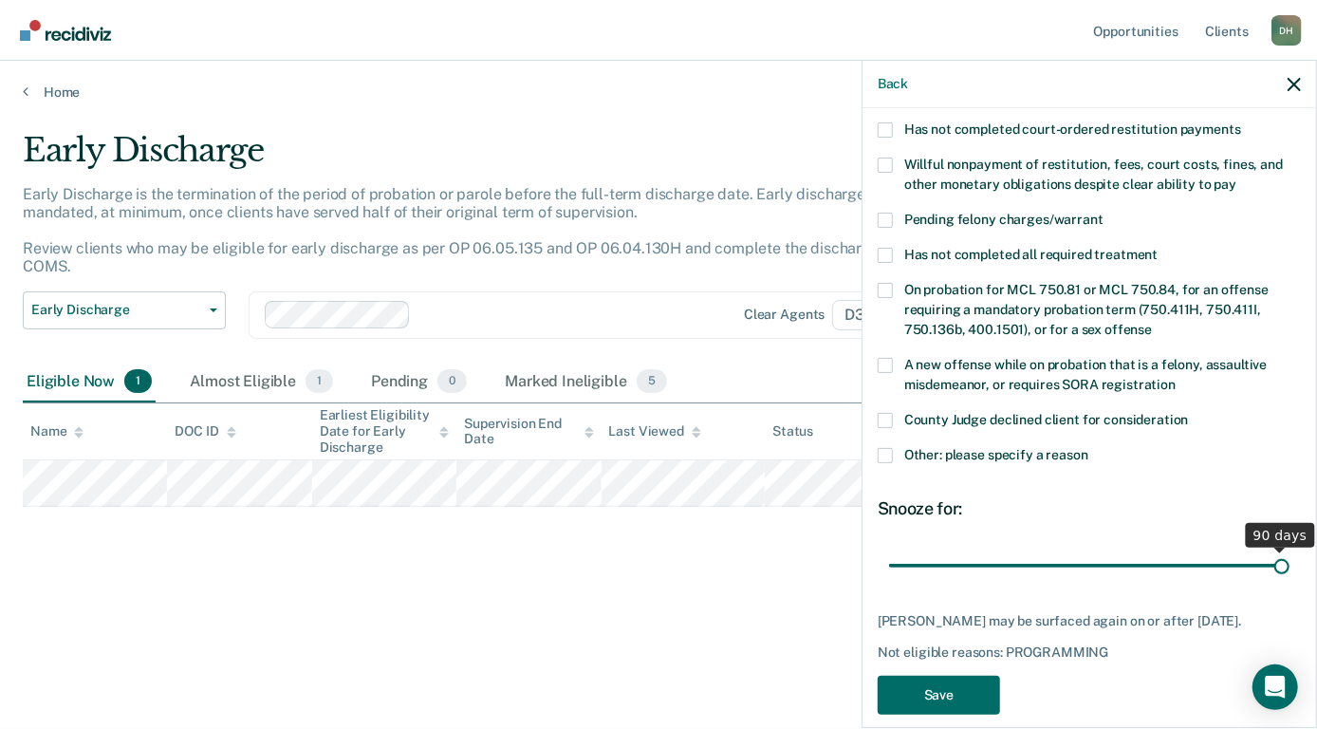
drag, startPoint x: 1019, startPoint y: 541, endPoint x: 1296, endPoint y: 584, distance: 280.4
type input "90"
click at [1290, 583] on input "range" at bounding box center [1089, 565] width 400 height 33
click at [953, 686] on button "Save" at bounding box center [939, 695] width 122 height 39
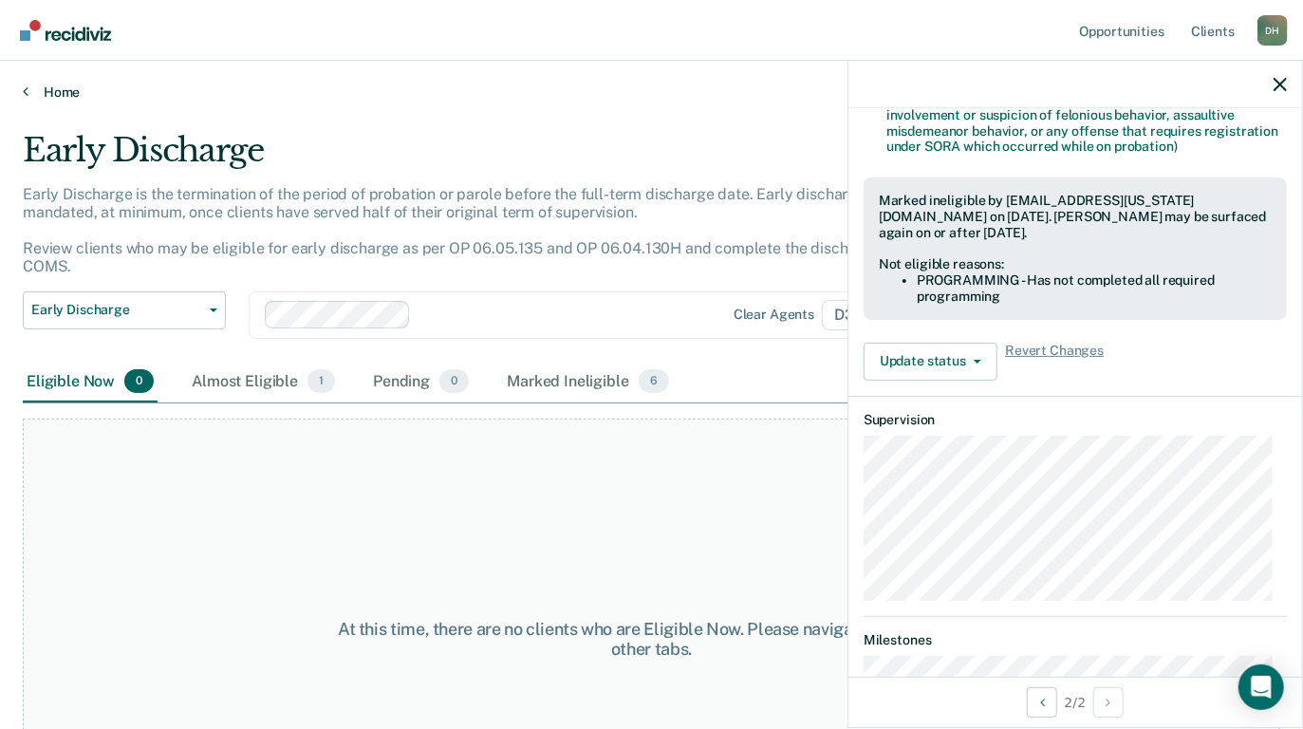
click at [29, 93] on link "Home" at bounding box center [651, 92] width 1257 height 17
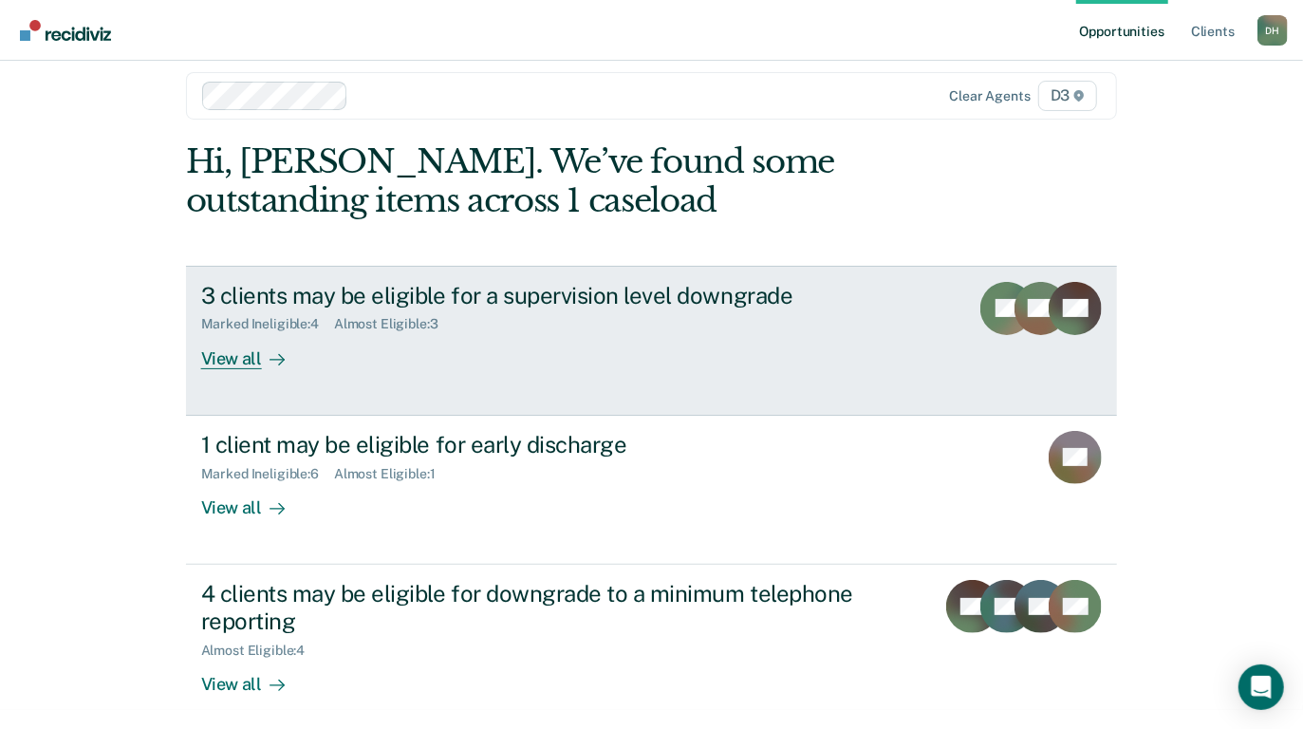
scroll to position [29, 0]
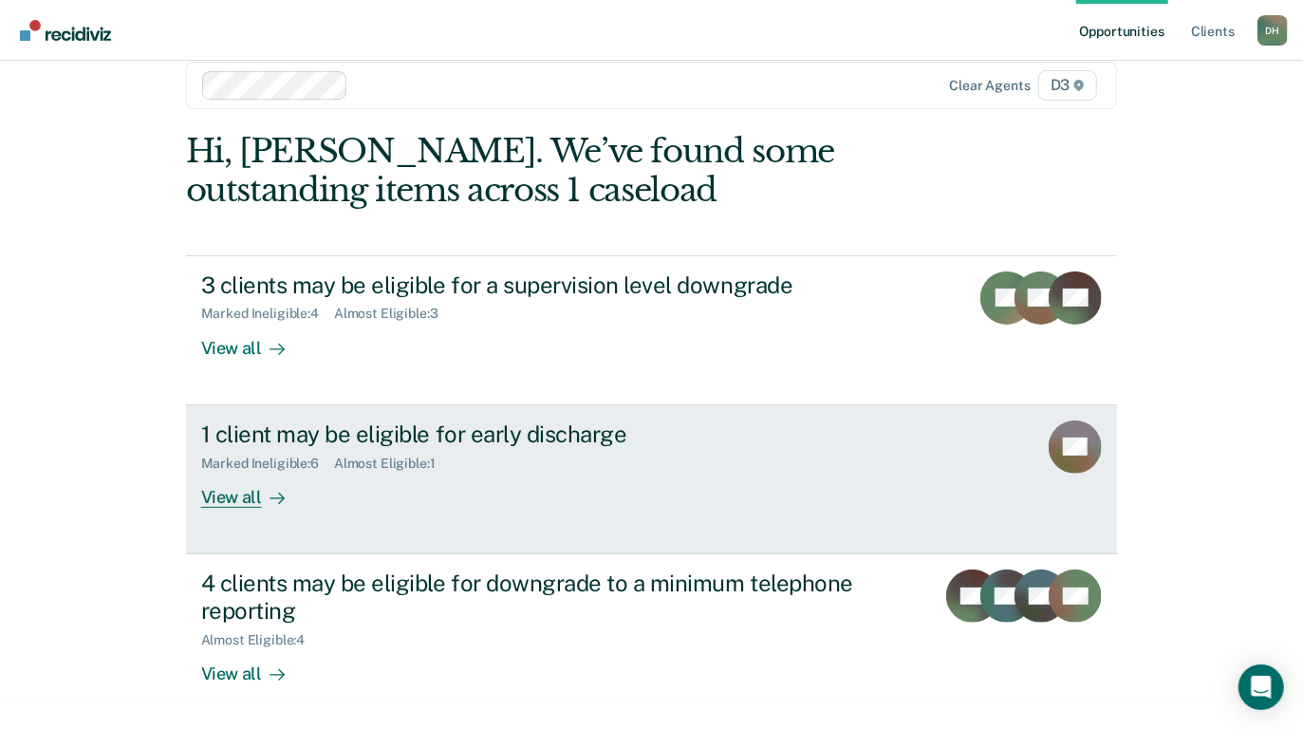
click at [233, 497] on div "View all" at bounding box center [254, 489] width 106 height 37
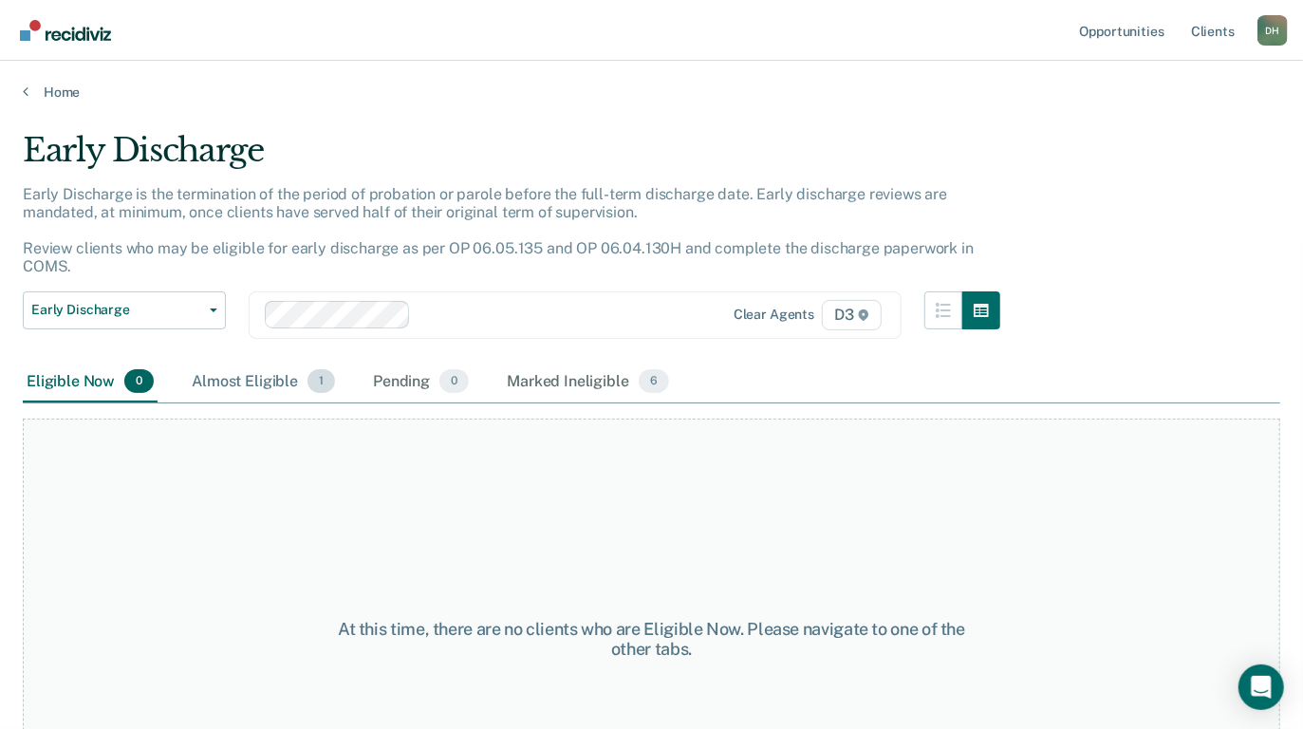
click at [261, 381] on div "Almost Eligible 1" at bounding box center [263, 383] width 151 height 42
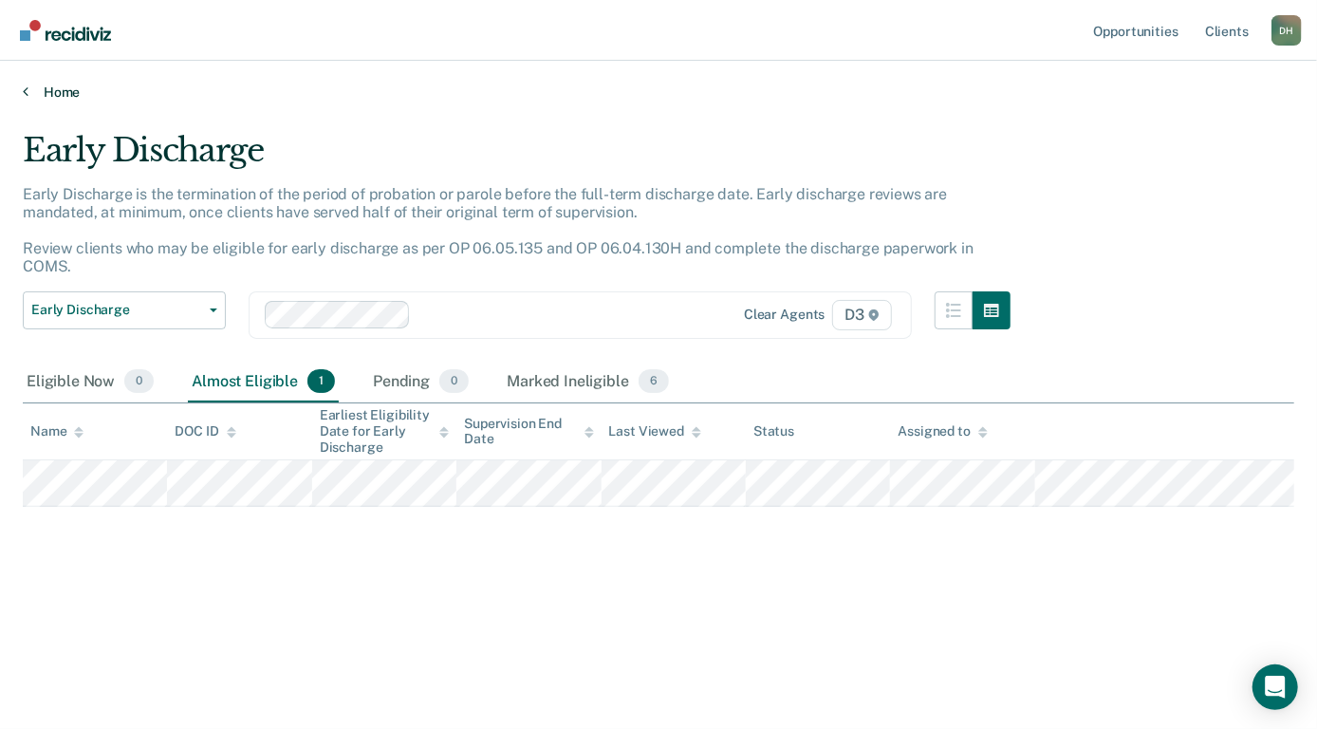
click at [53, 98] on link "Home" at bounding box center [659, 92] width 1272 height 17
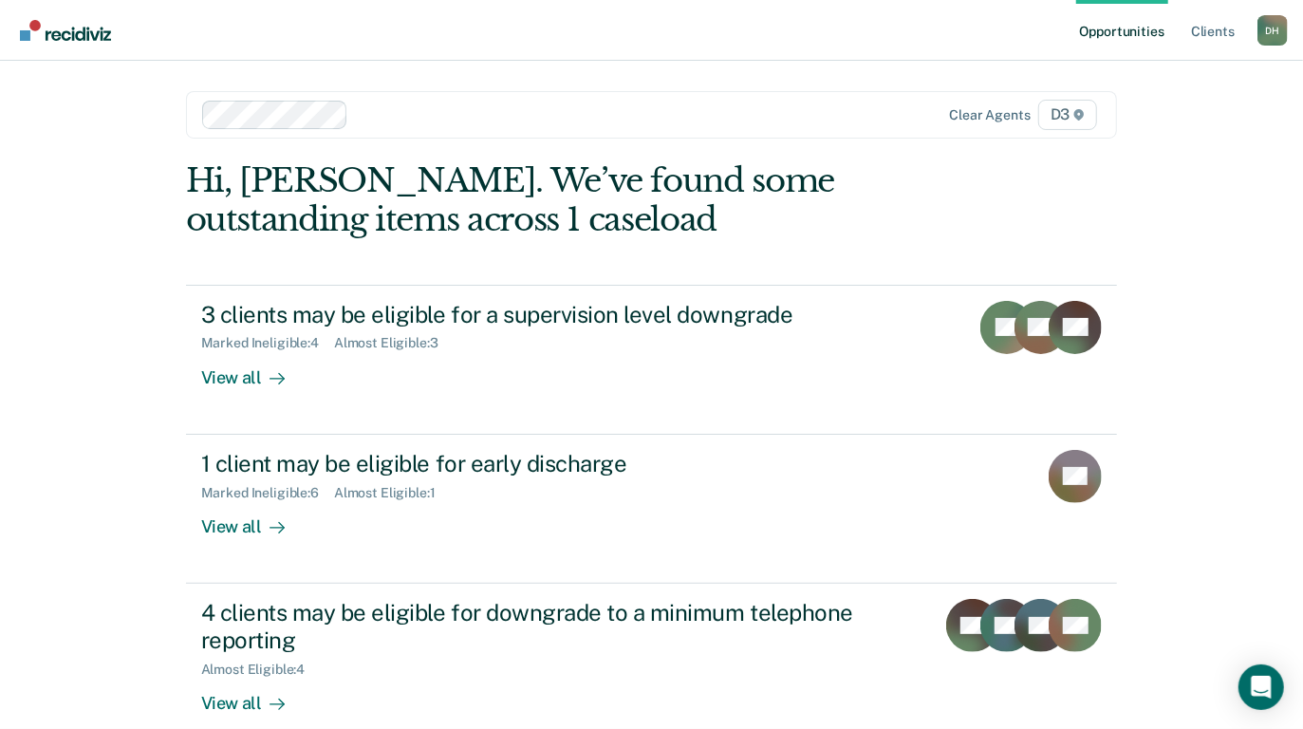
scroll to position [29, 0]
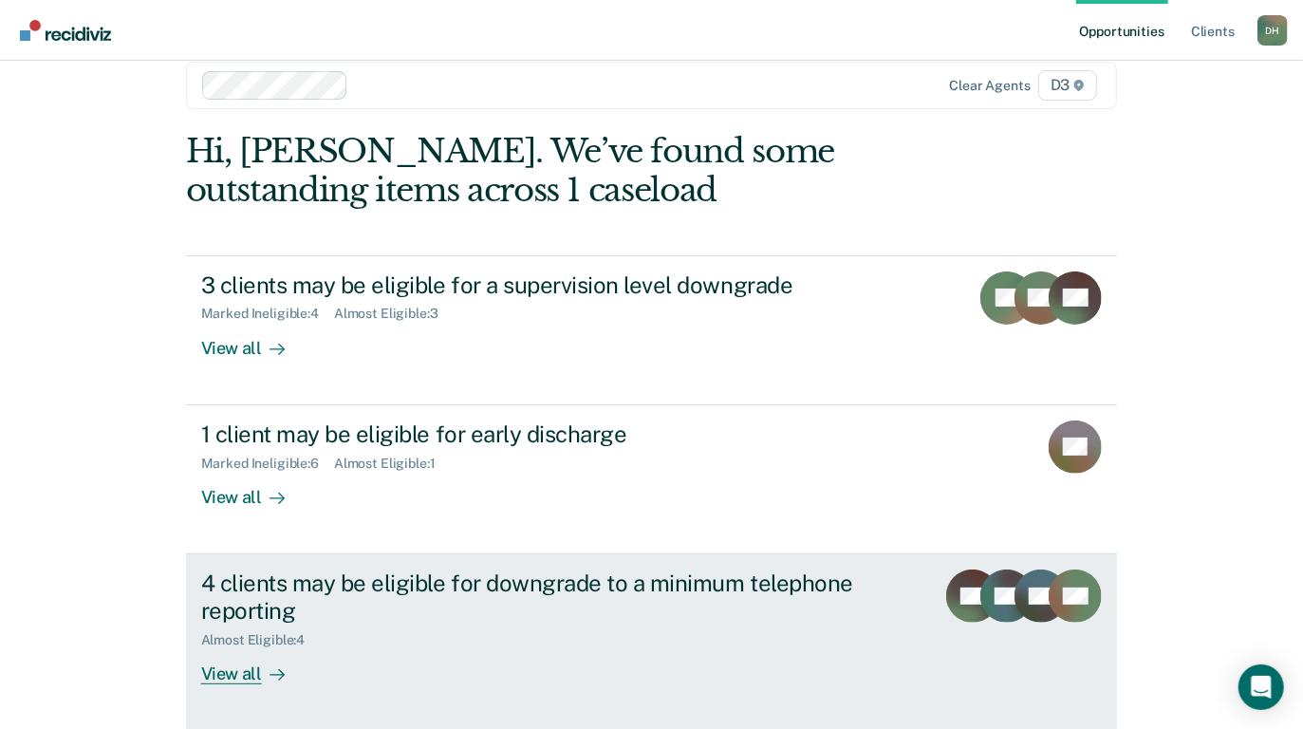
click at [228, 681] on div "View all" at bounding box center [254, 665] width 106 height 37
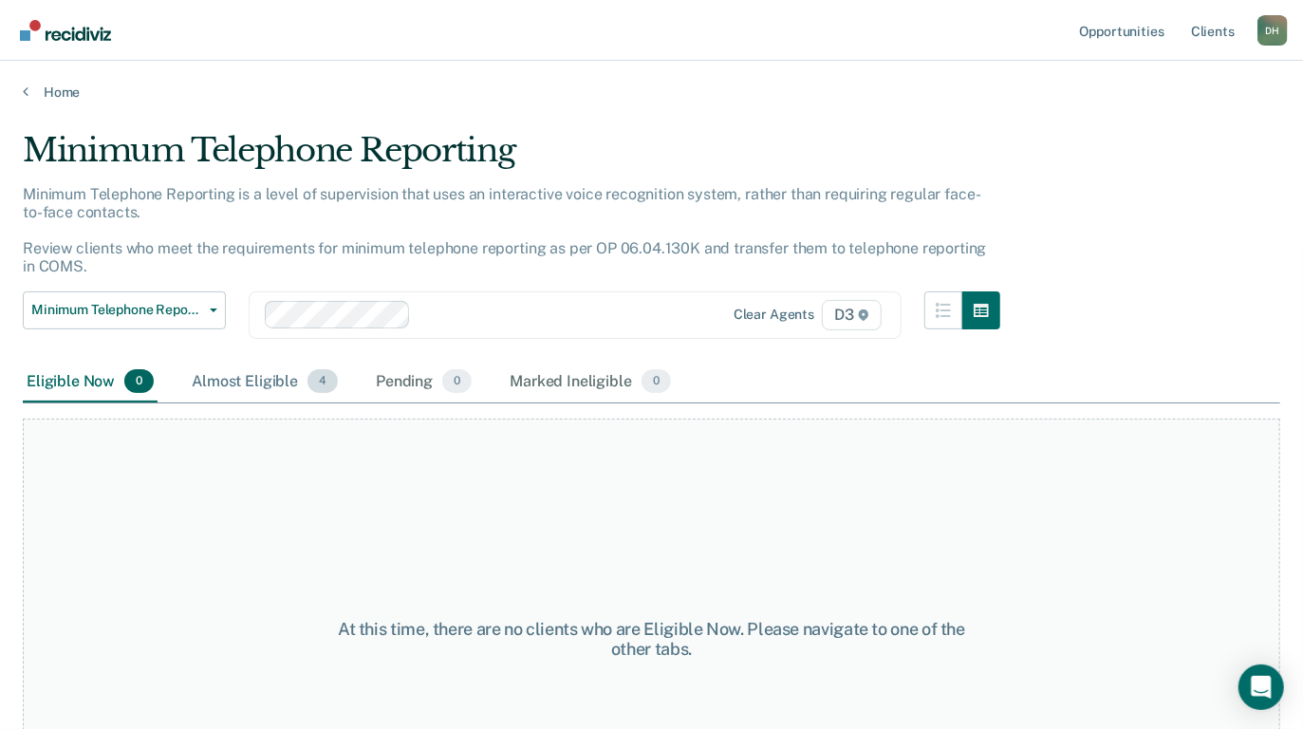
click at [277, 375] on div "Almost Eligible 4" at bounding box center [265, 383] width 154 height 42
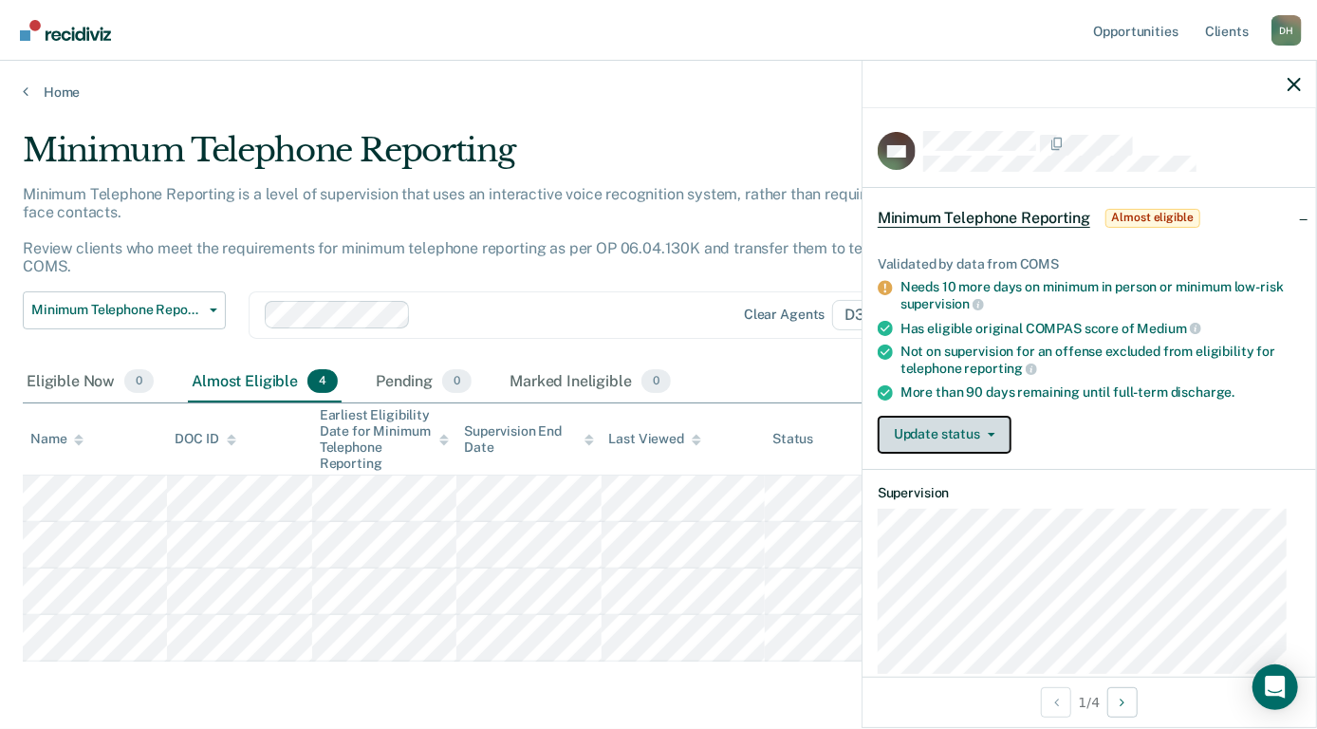
click at [949, 423] on button "Update status" at bounding box center [945, 435] width 134 height 38
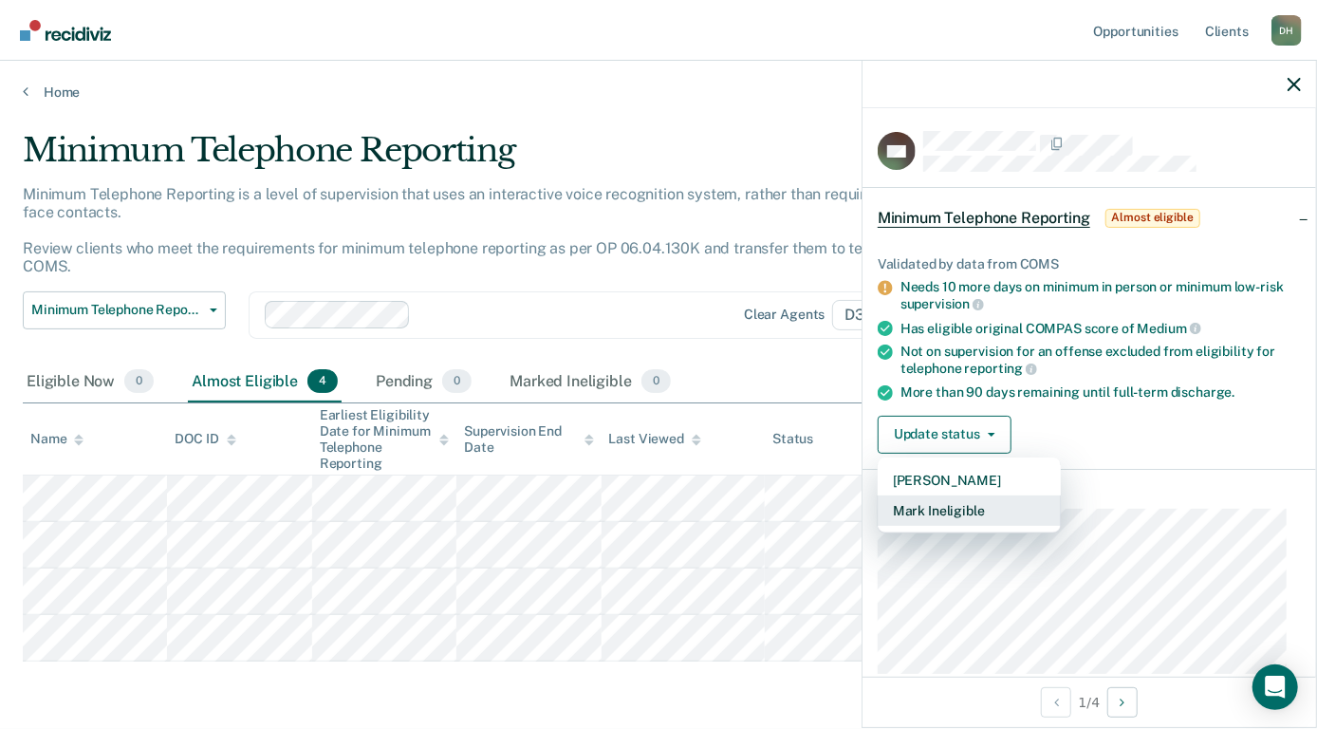
click at [963, 501] on button "Mark Ineligible" at bounding box center [969, 510] width 183 height 30
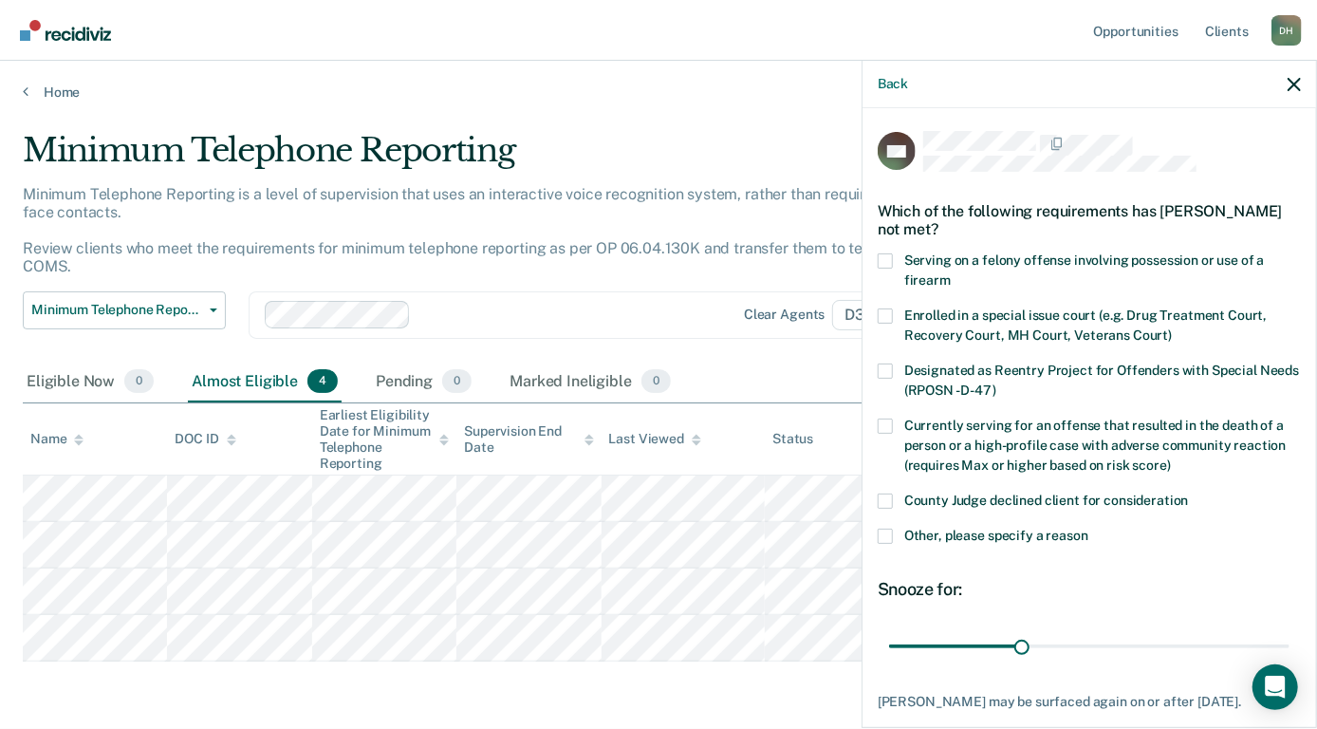
click at [893, 501] on label "County Judge declined client for consideration" at bounding box center [1089, 503] width 423 height 20
click at [1189, 493] on input "County Judge declined client for consideration" at bounding box center [1189, 493] width 0 height 0
drag, startPoint x: 1021, startPoint y: 642, endPoint x: 1294, endPoint y: 638, distance: 273.3
type input "90"
click at [1290, 638] on input "range" at bounding box center [1089, 646] width 400 height 33
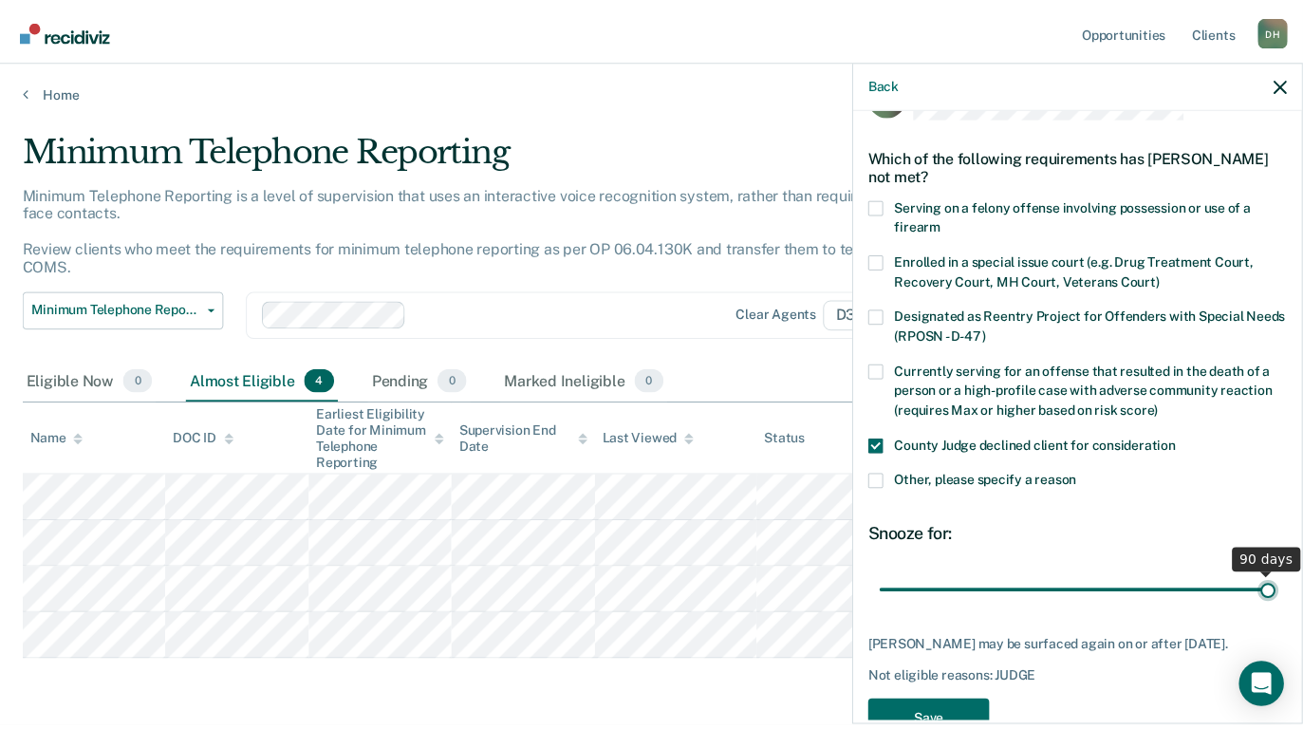
scroll to position [101, 0]
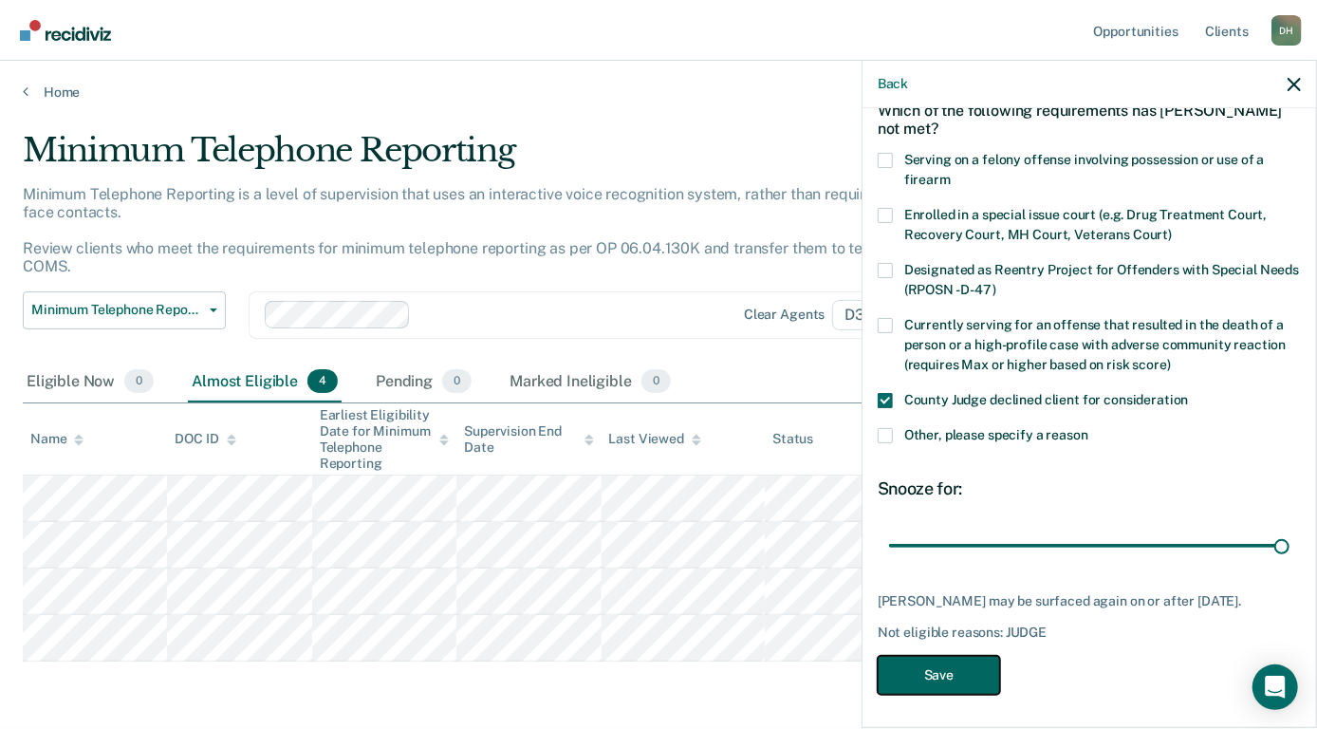
click at [963, 677] on button "Save" at bounding box center [939, 675] width 122 height 39
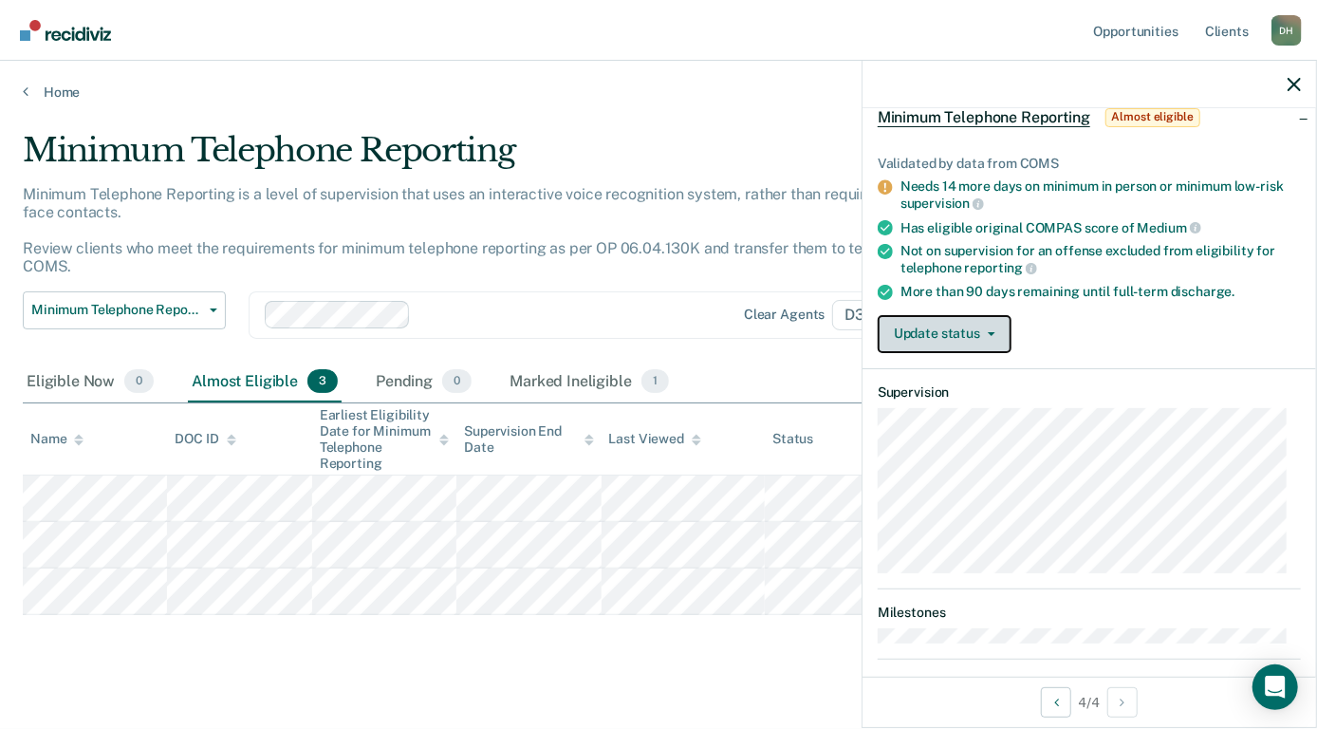
click at [977, 325] on button "Update status" at bounding box center [945, 334] width 134 height 38
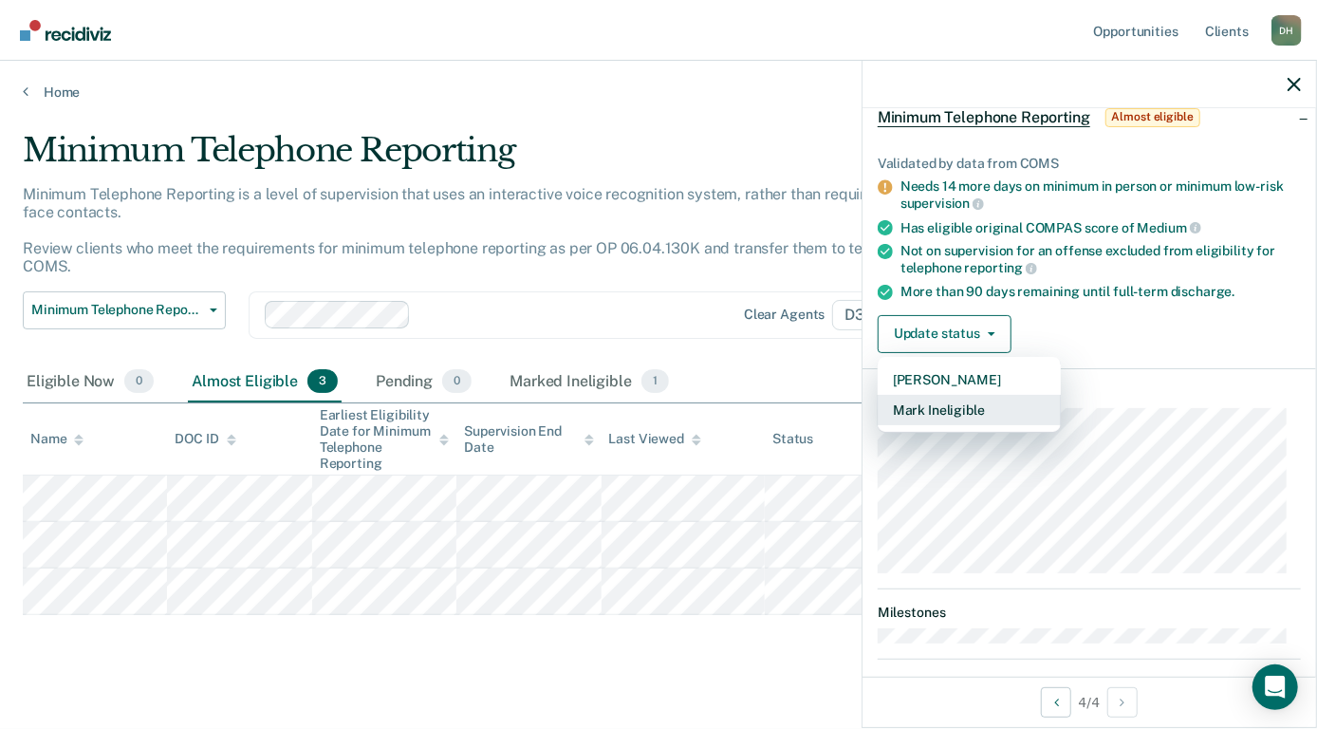
click at [958, 401] on button "Mark Ineligible" at bounding box center [969, 410] width 183 height 30
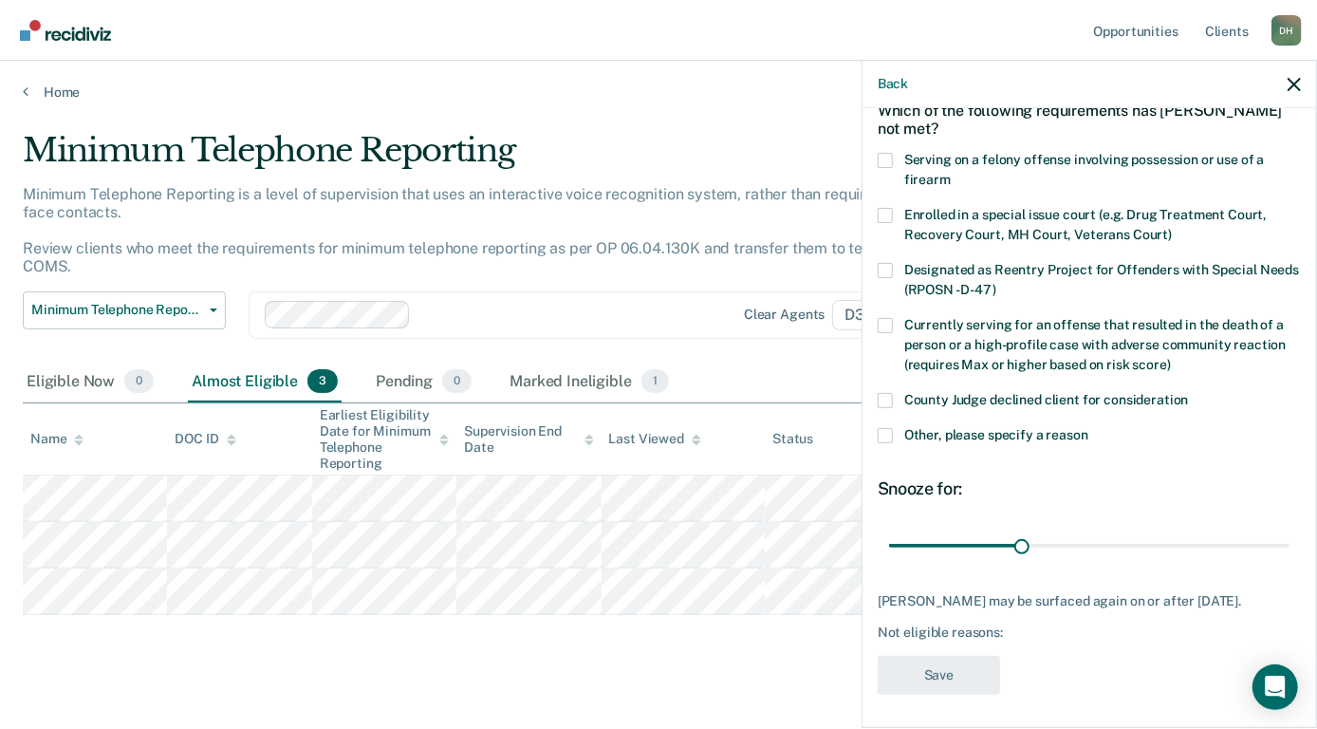
click at [886, 387] on div "Currently serving for an offense that resulted in the death of a person or a hi…" at bounding box center [1089, 355] width 423 height 75
click at [890, 395] on span at bounding box center [885, 400] width 15 height 15
click at [1189, 393] on input "County Judge declined client for consideration" at bounding box center [1189, 393] width 0 height 0
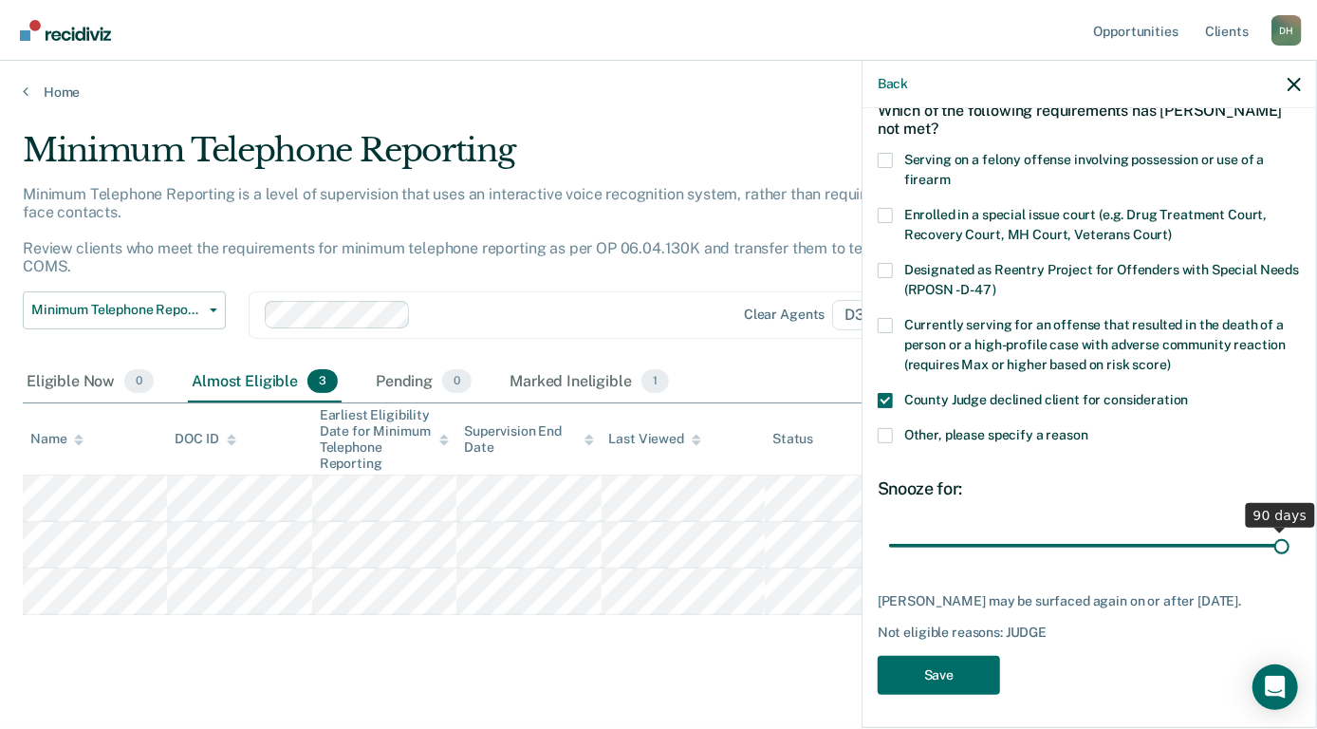
drag, startPoint x: 1016, startPoint y: 544, endPoint x: 1321, endPoint y: 532, distance: 304.8
type input "90"
click at [1290, 532] on input "range" at bounding box center [1089, 546] width 400 height 33
click at [963, 667] on button "Save" at bounding box center [939, 675] width 122 height 39
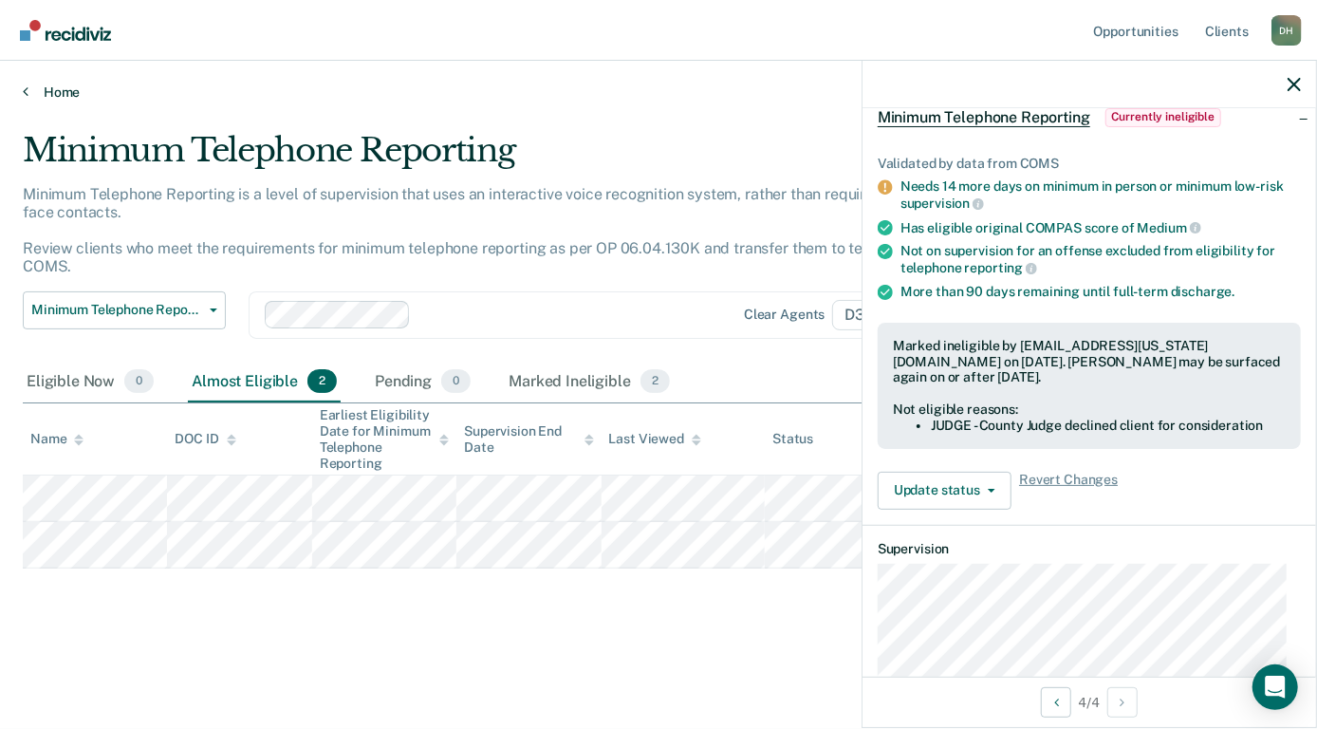
click at [59, 92] on link "Home" at bounding box center [659, 92] width 1272 height 17
